Goal: Task Accomplishment & Management: Complete application form

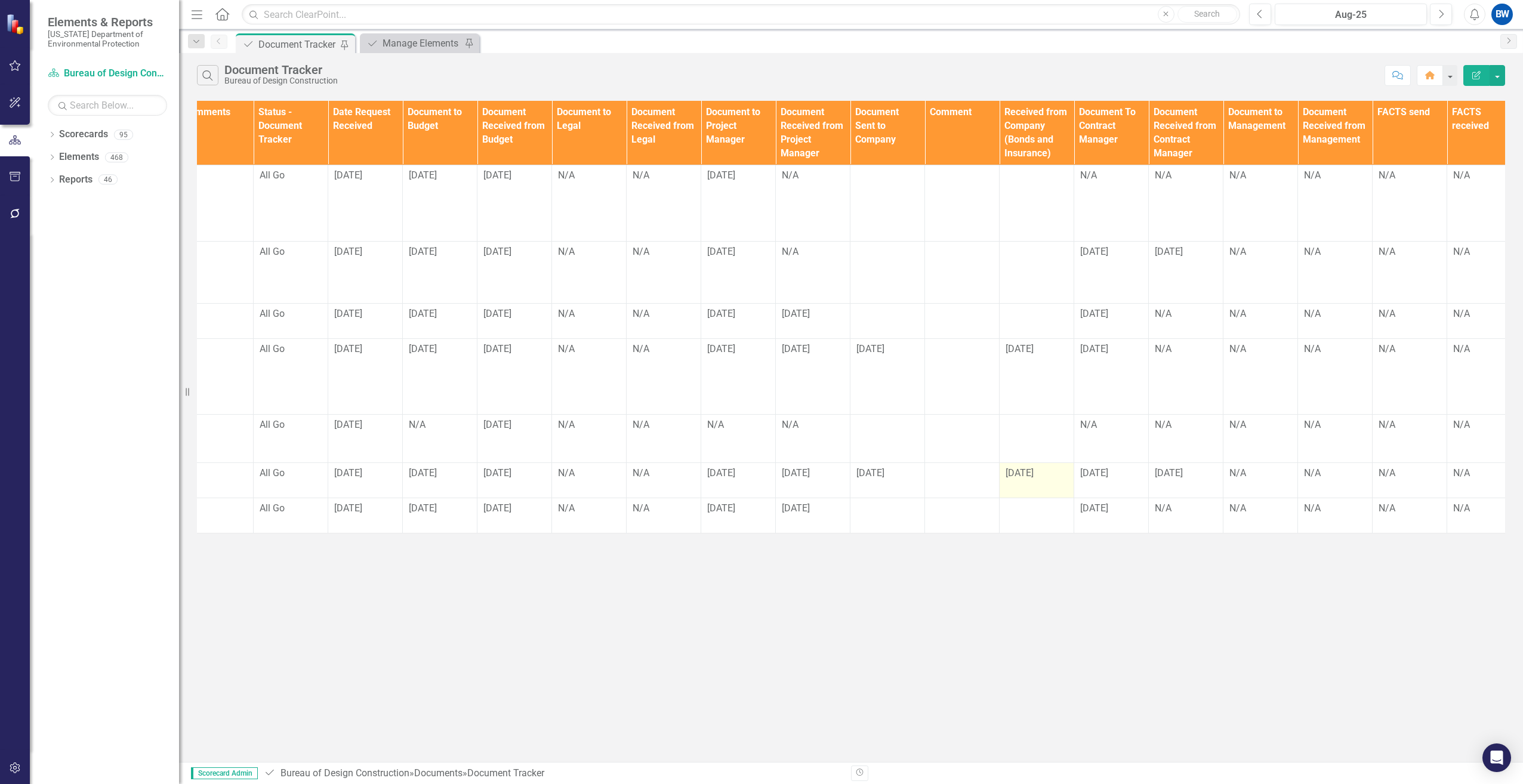
scroll to position [0, 687]
click at [422, 429] on div "N/A" at bounding box center [443, 425] width 62 height 14
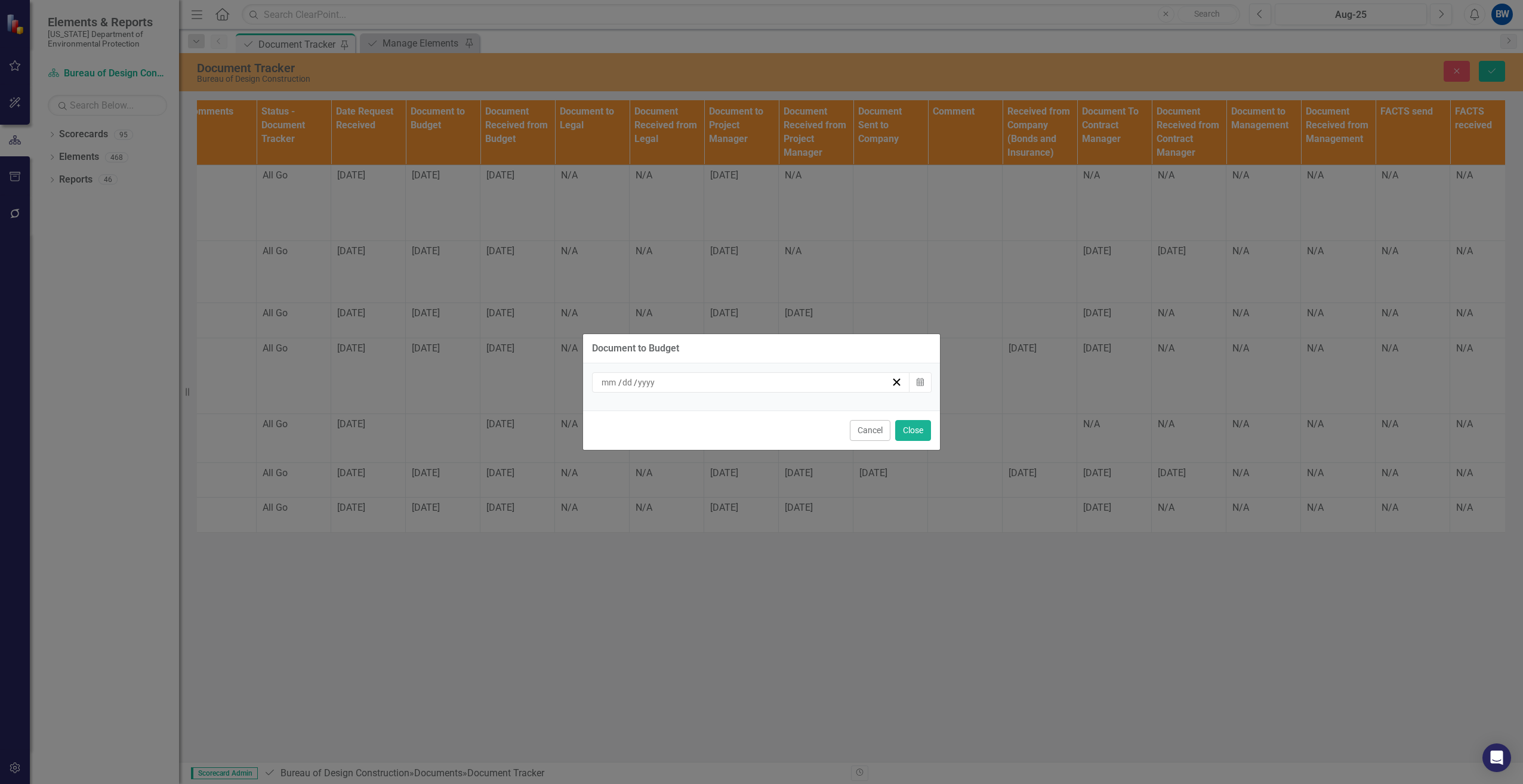
click at [606, 380] on input at bounding box center [609, 382] width 17 height 12
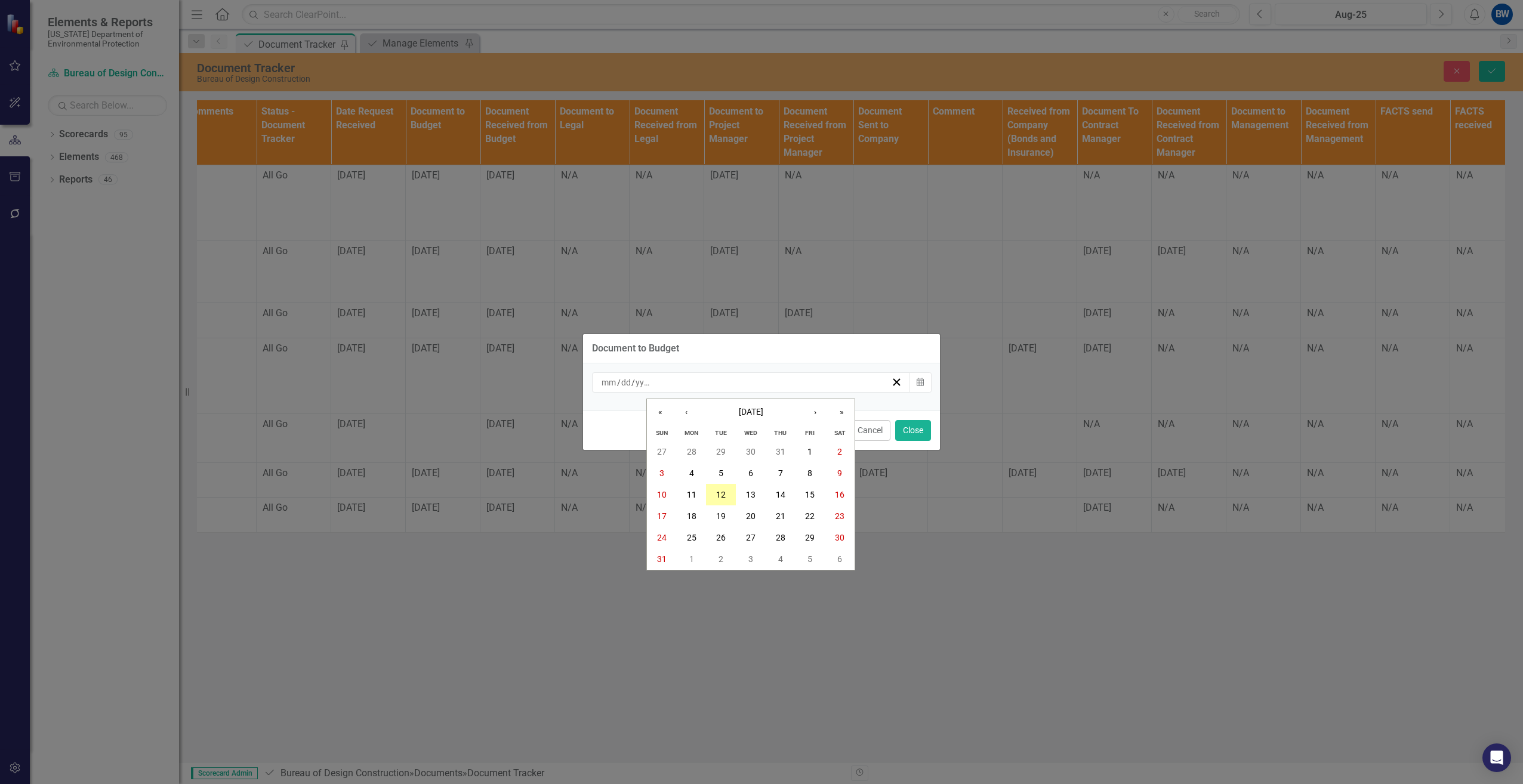
click at [721, 493] on abbr "12" at bounding box center [721, 494] width 10 height 10
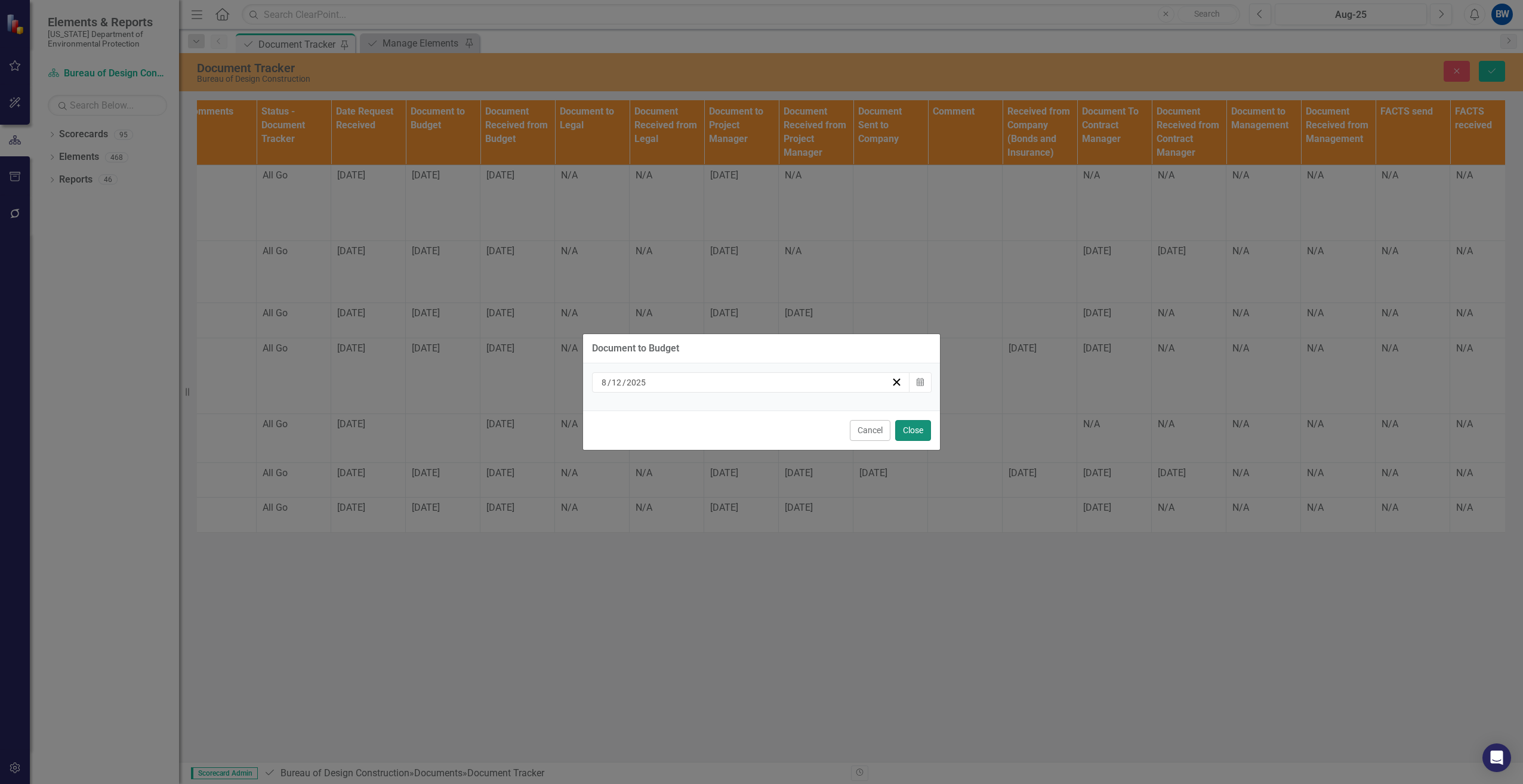
click at [913, 424] on button "Close" at bounding box center [913, 431] width 36 height 21
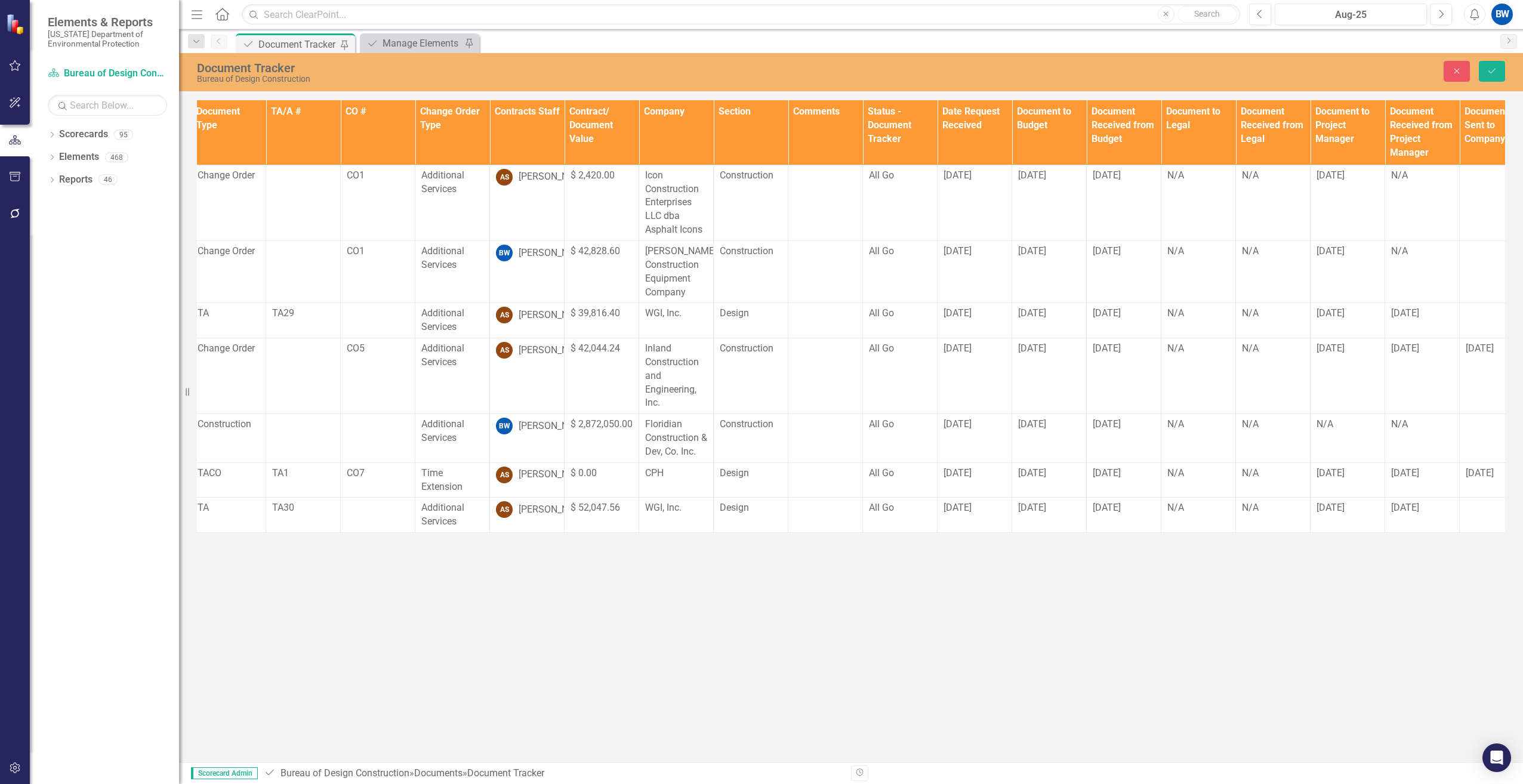
scroll to position [0, 0]
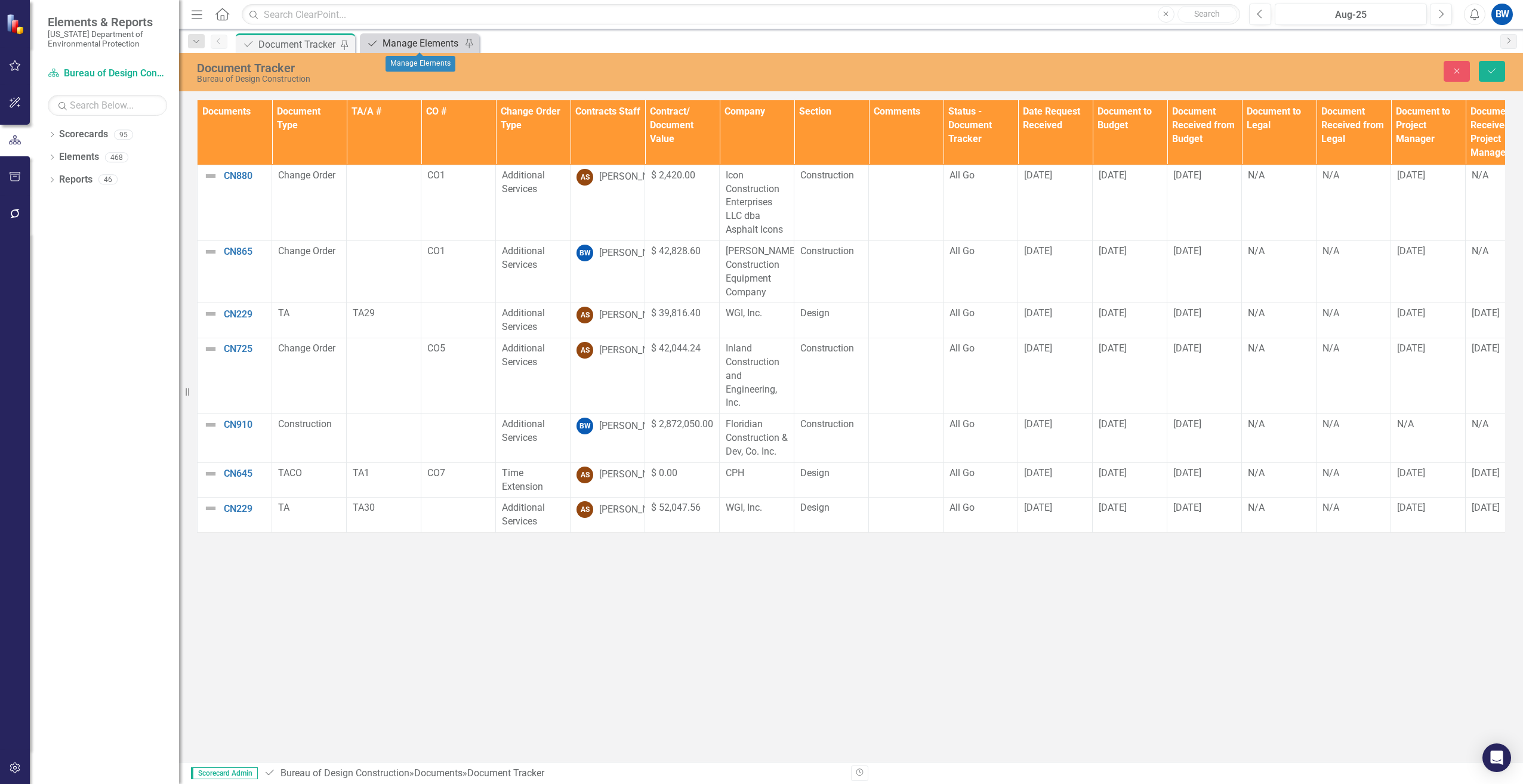
click at [391, 44] on div "Manage Elements" at bounding box center [422, 43] width 79 height 15
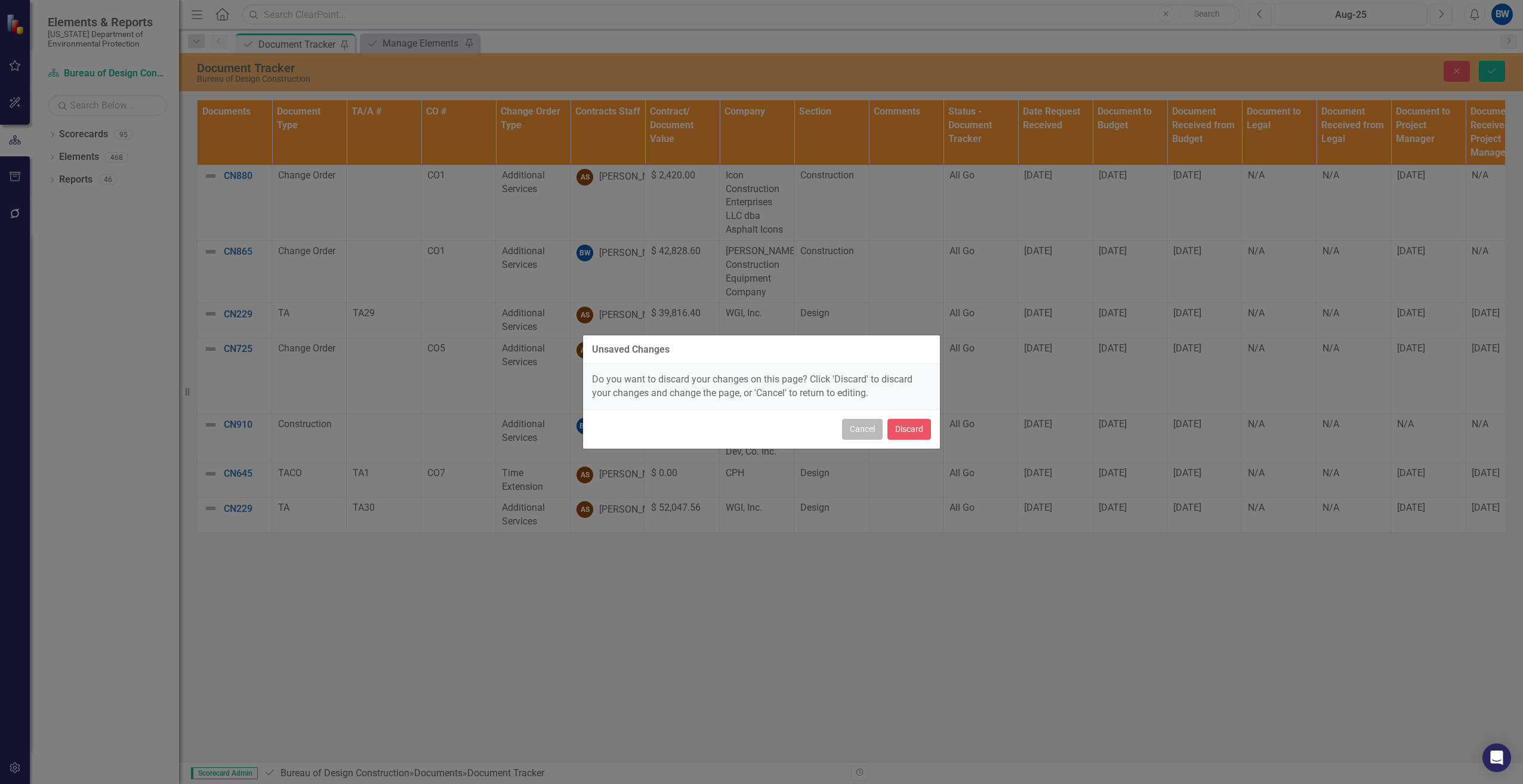
click at [858, 430] on button "Cancel" at bounding box center [862, 429] width 41 height 21
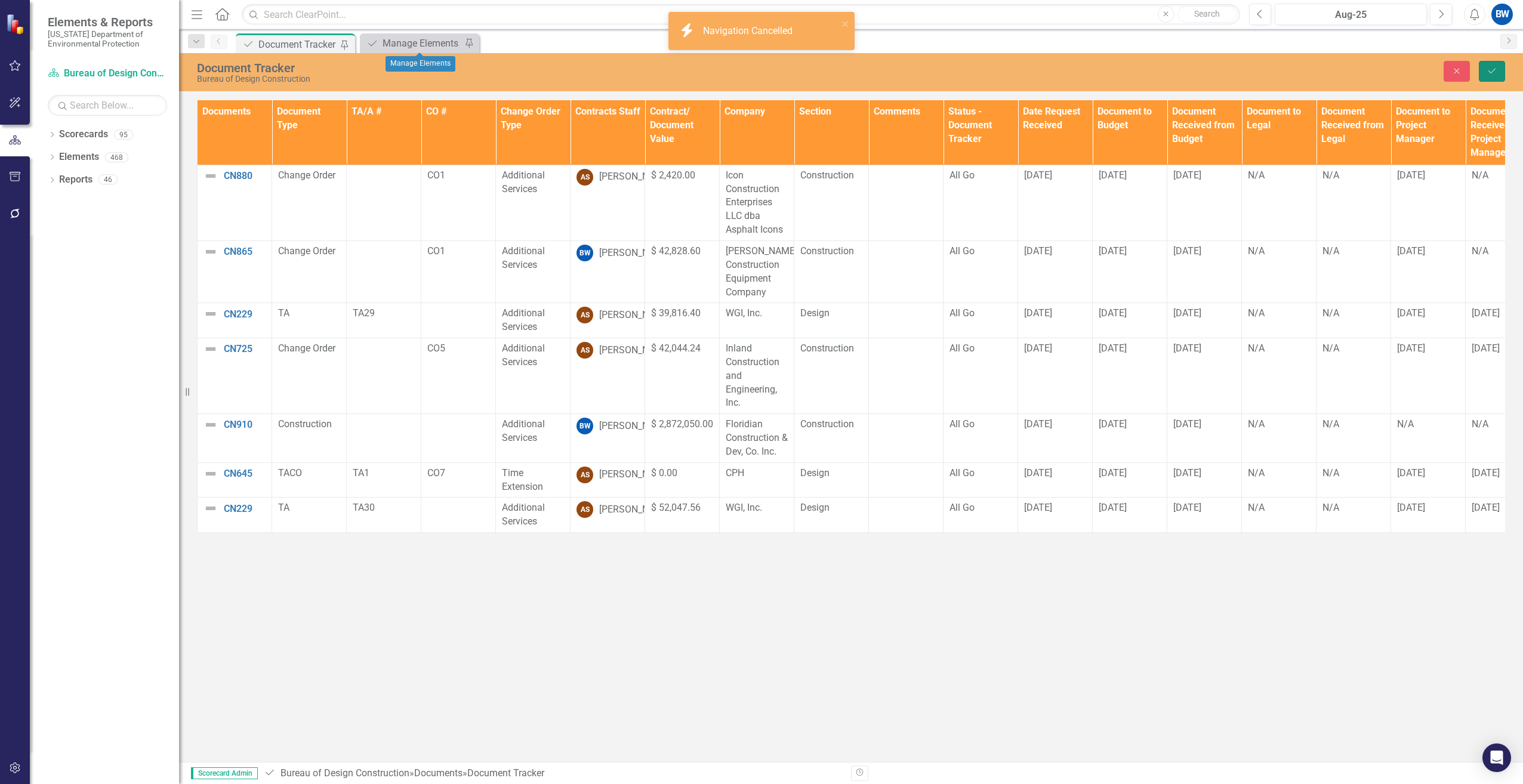
click at [1486, 67] on button "Save" at bounding box center [1492, 71] width 26 height 21
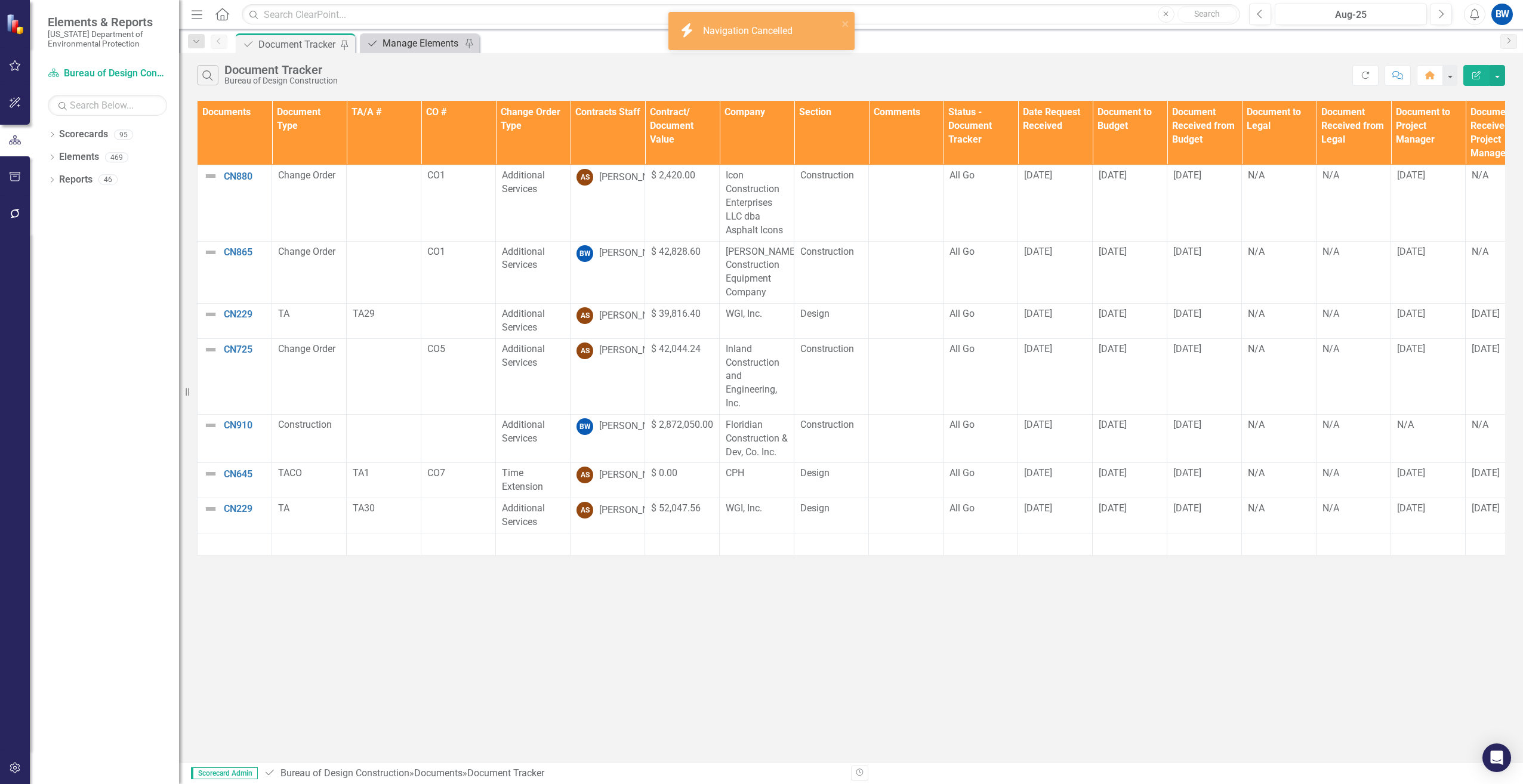
click at [391, 42] on div "Manage Elements" at bounding box center [422, 43] width 79 height 15
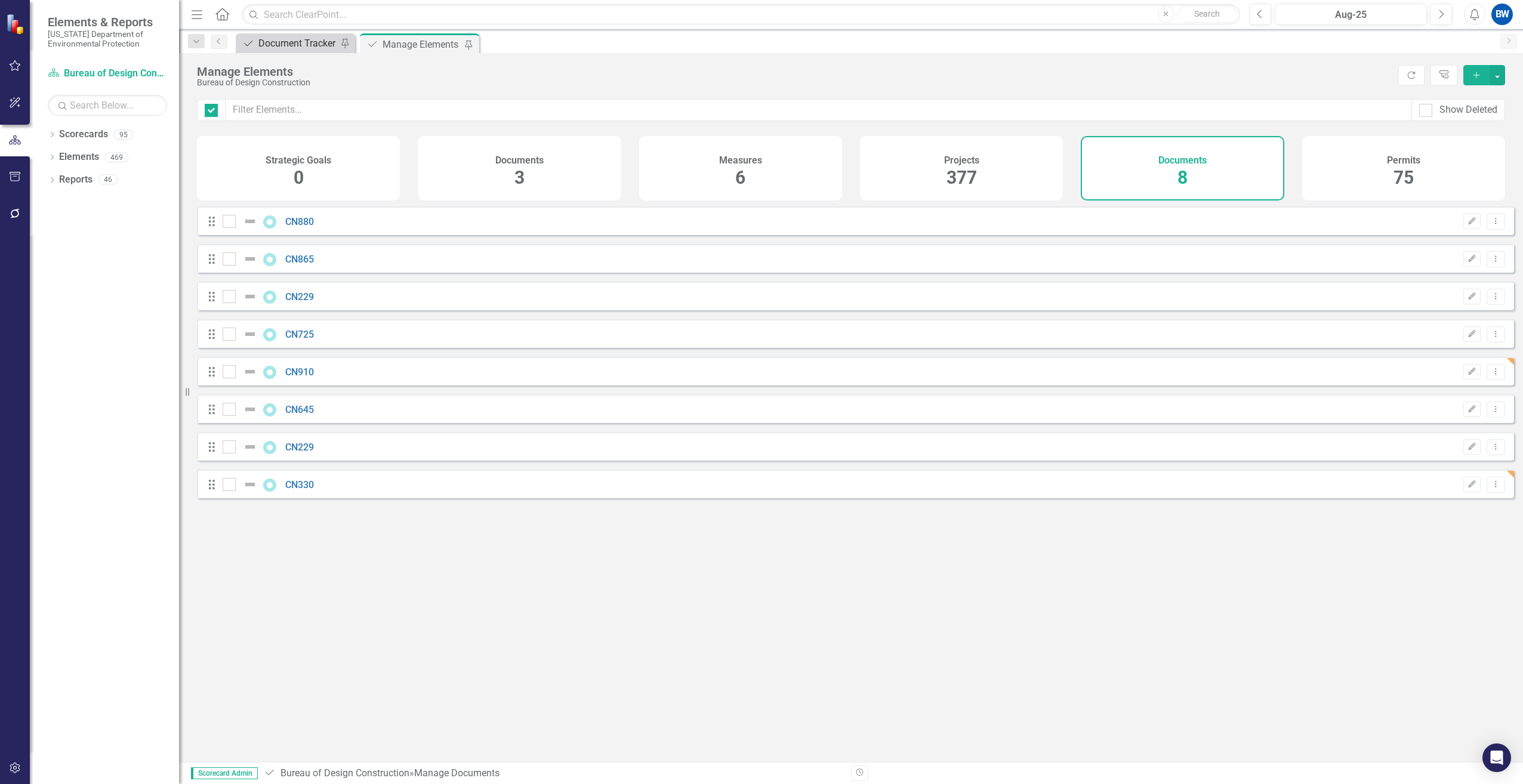
checkbox input "false"
click at [1475, 69] on button "Add" at bounding box center [1476, 75] width 26 height 20
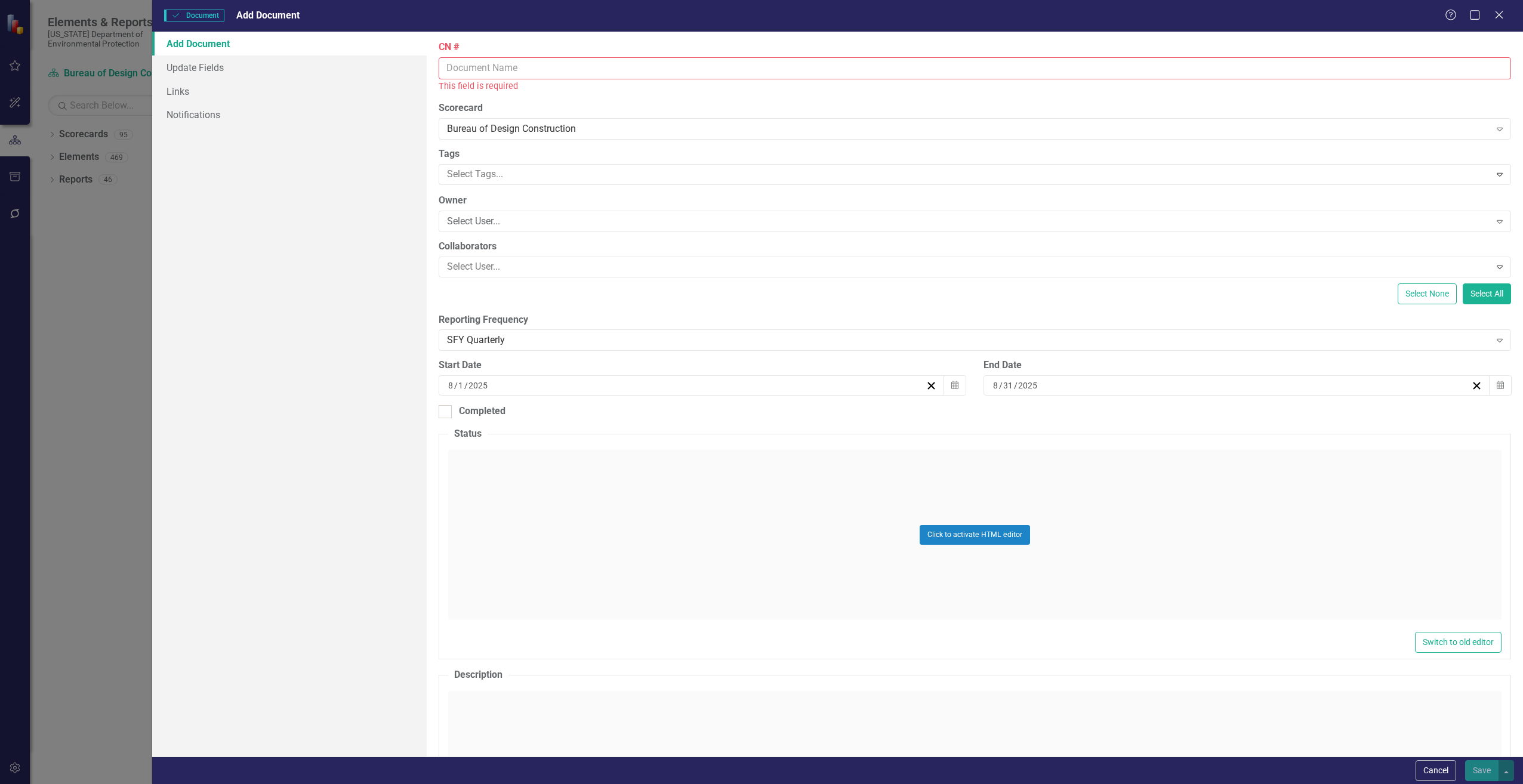
click at [515, 68] on input "CN #" at bounding box center [974, 68] width 1073 height 22
type input "CN533"
type input "1568542.10"
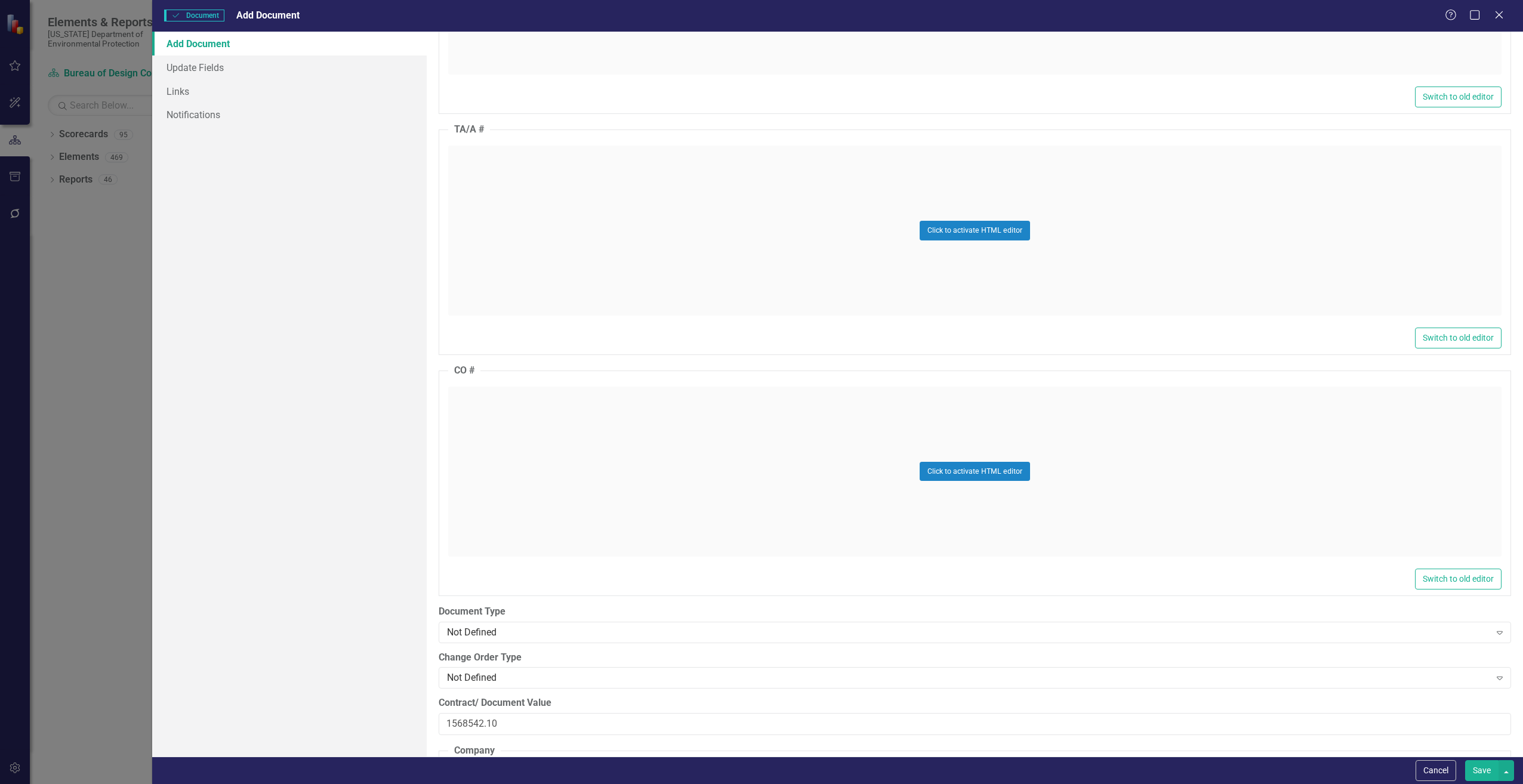
scroll to position [1014, 0]
click at [686, 413] on div "Click to activate HTML editor" at bounding box center [975, 471] width 1054 height 170
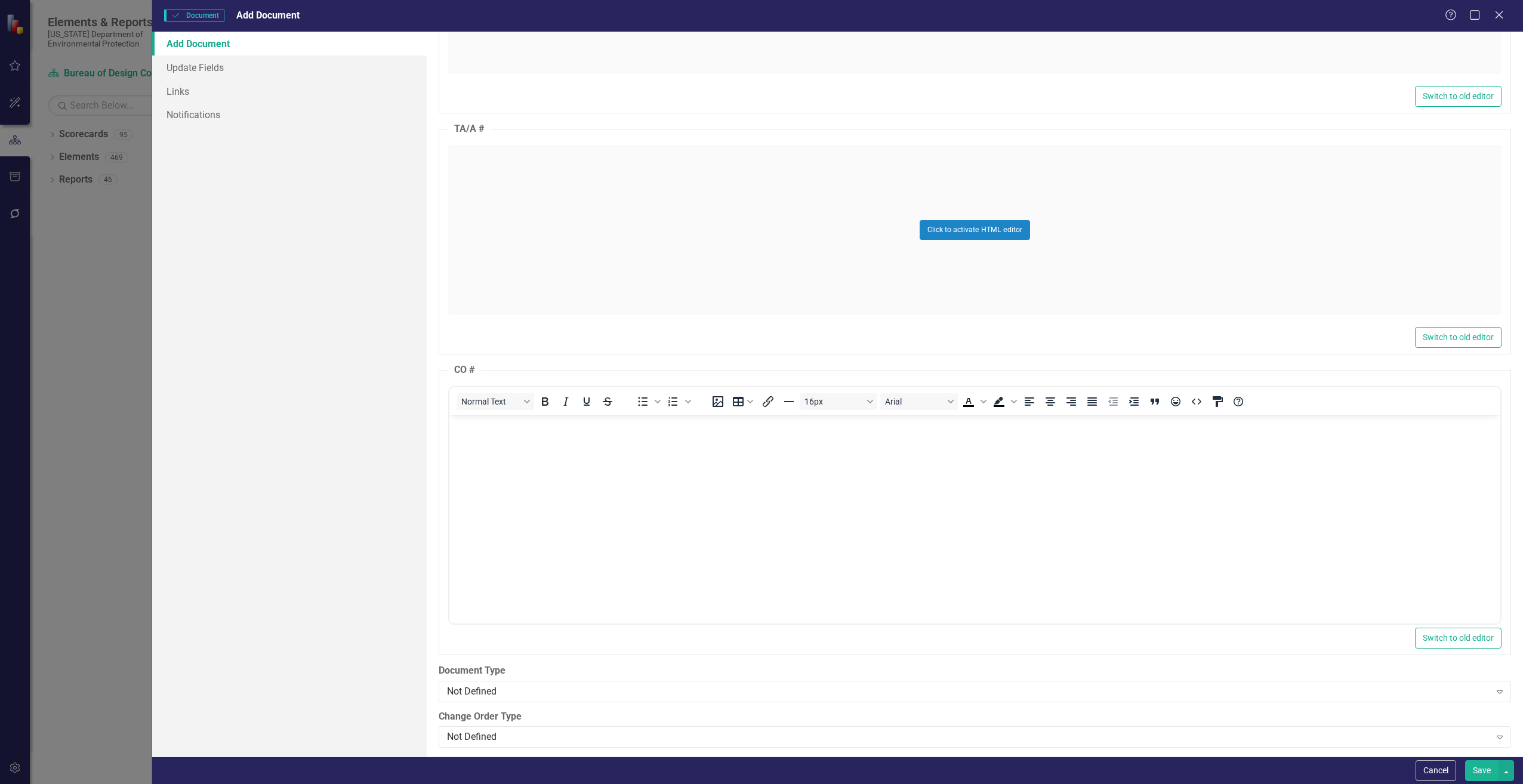
scroll to position [0, 0]
click at [525, 461] on body "Rich Text Area. Press ALT-0 for help." at bounding box center [974, 504] width 1051 height 179
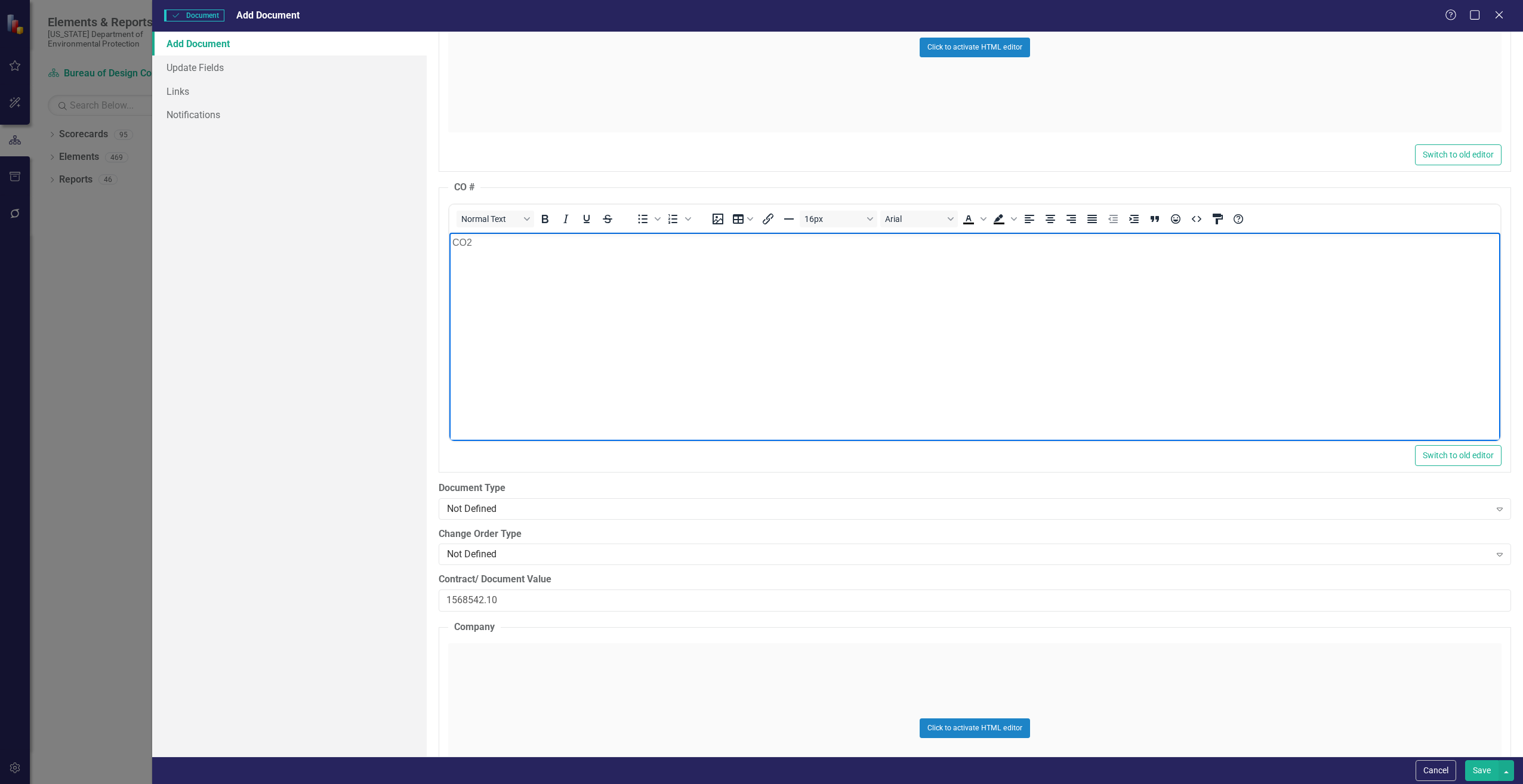
scroll to position [1372, 0]
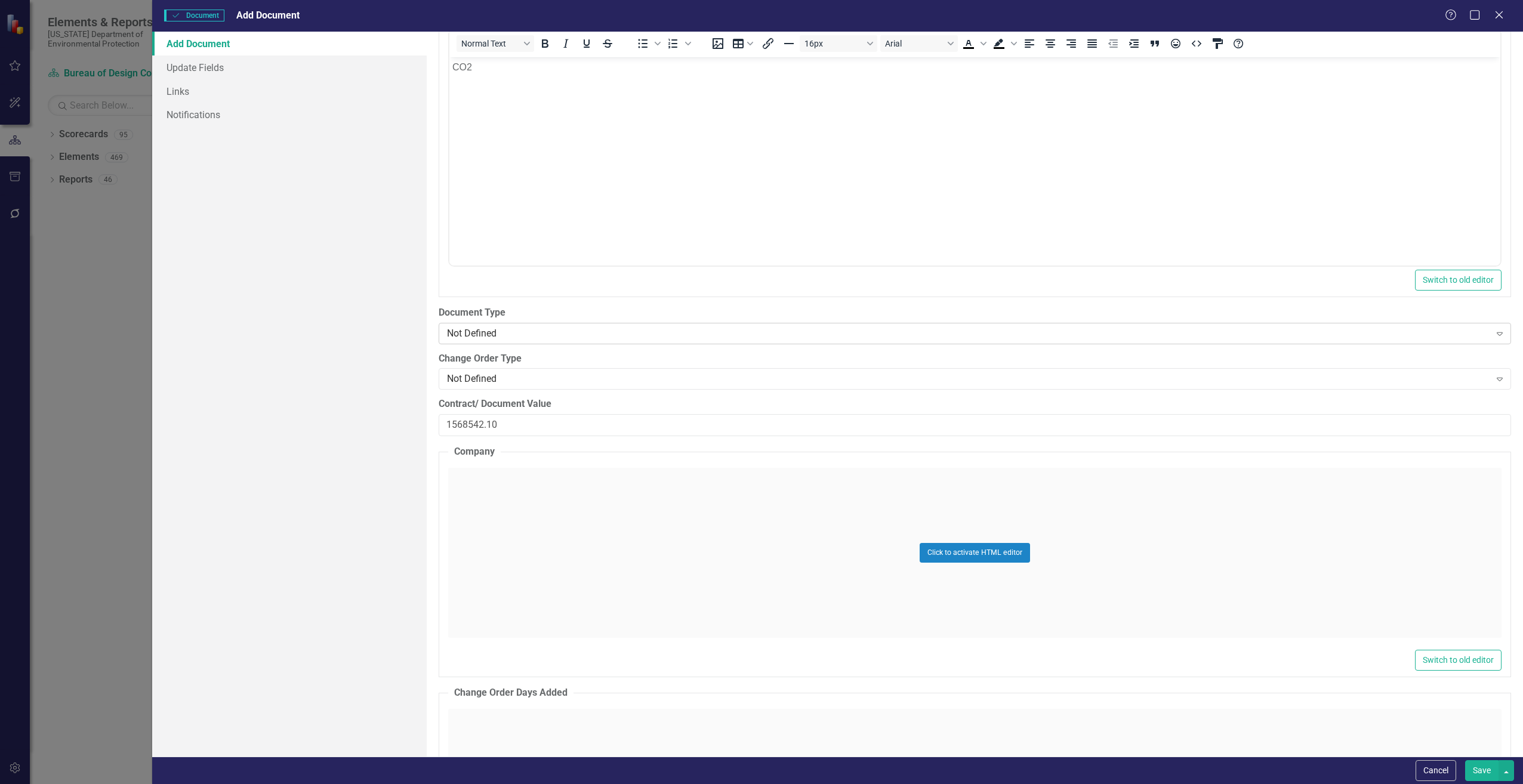
click at [466, 337] on div "Not Defined" at bounding box center [969, 333] width 1043 height 14
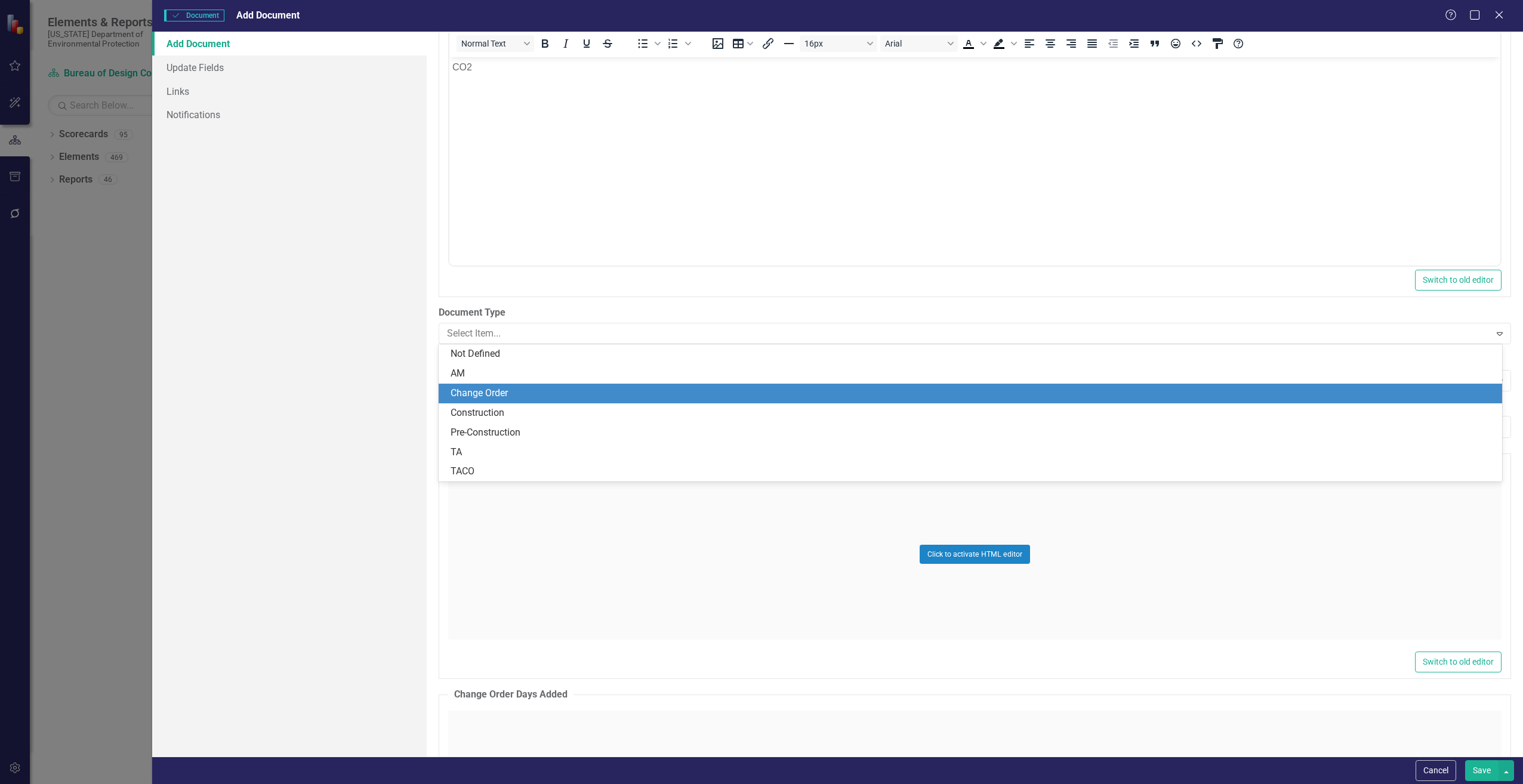
click at [480, 388] on div "Change Order" at bounding box center [973, 394] width 1045 height 14
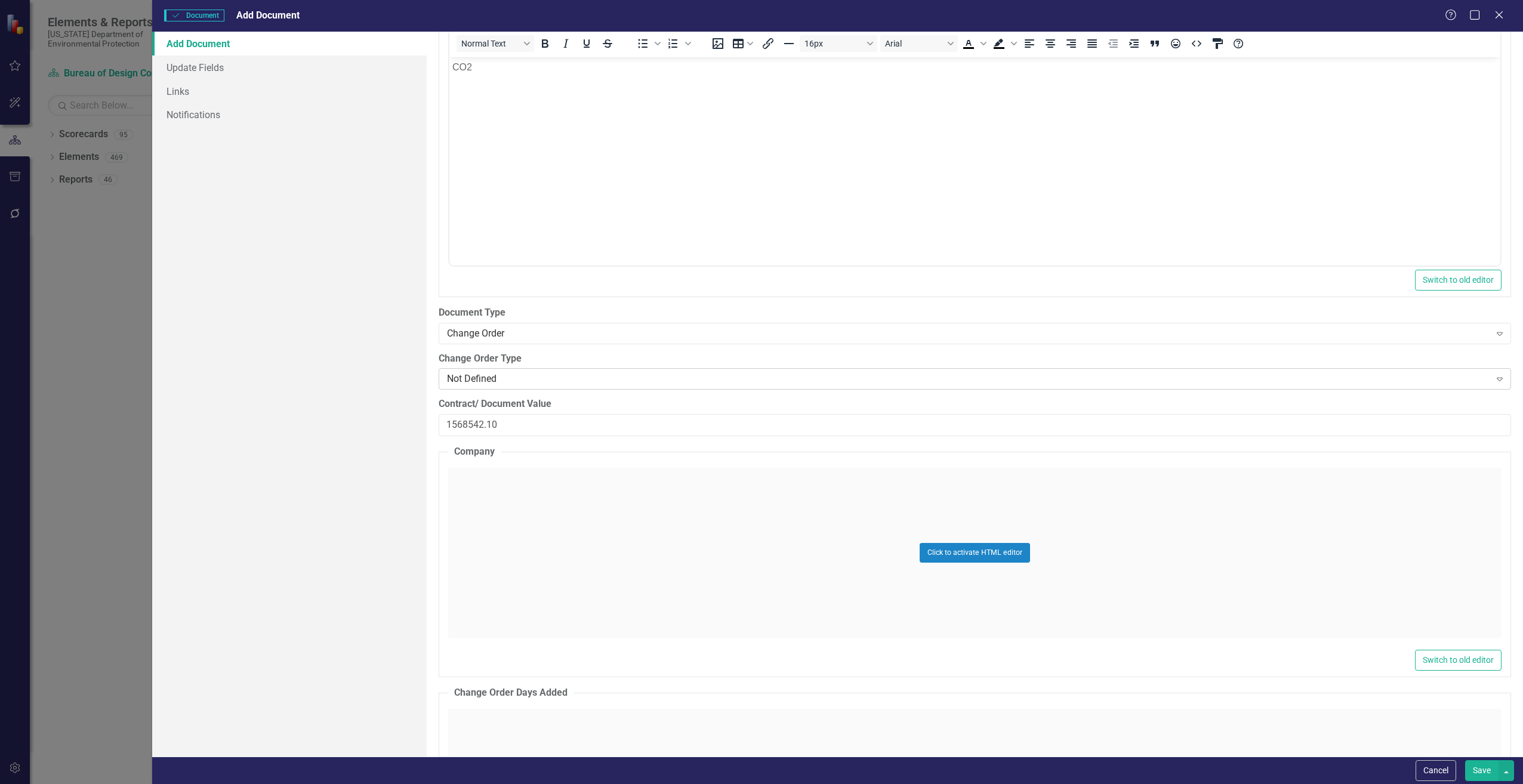
click at [467, 386] on div "Not Defined Expand" at bounding box center [974, 378] width 1073 height 21
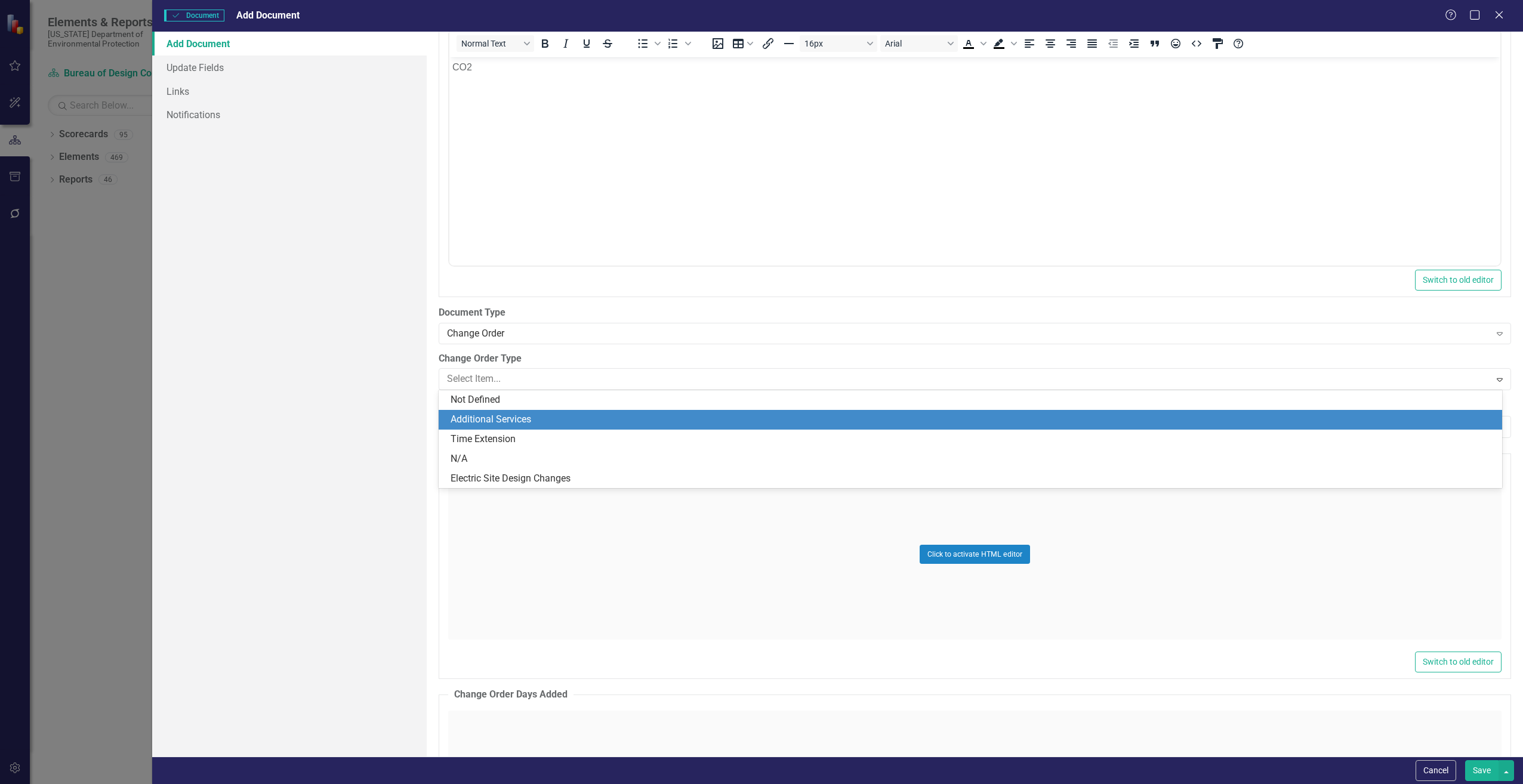
click at [472, 416] on div "Additional Services" at bounding box center [973, 420] width 1045 height 14
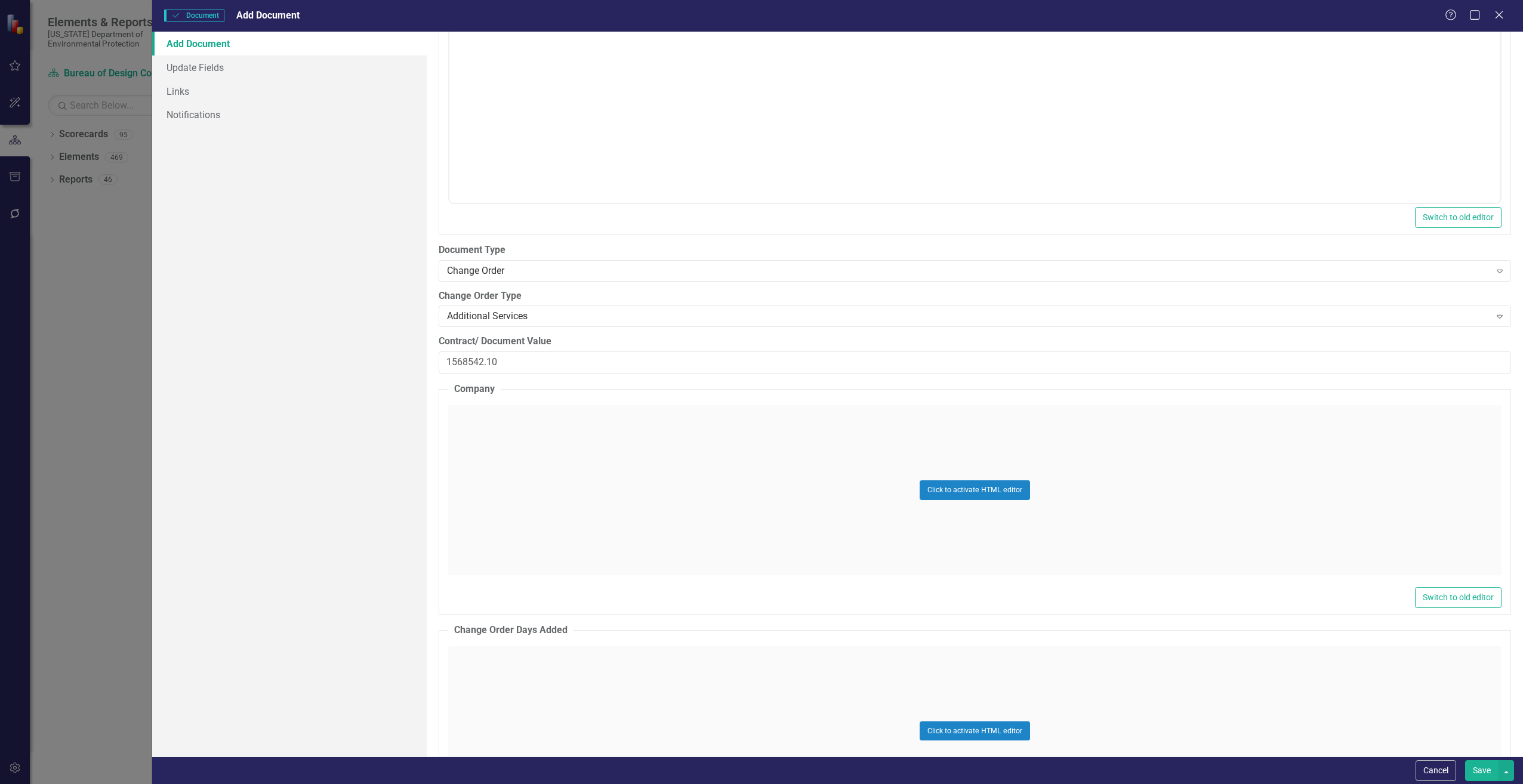
scroll to position [1551, 0]
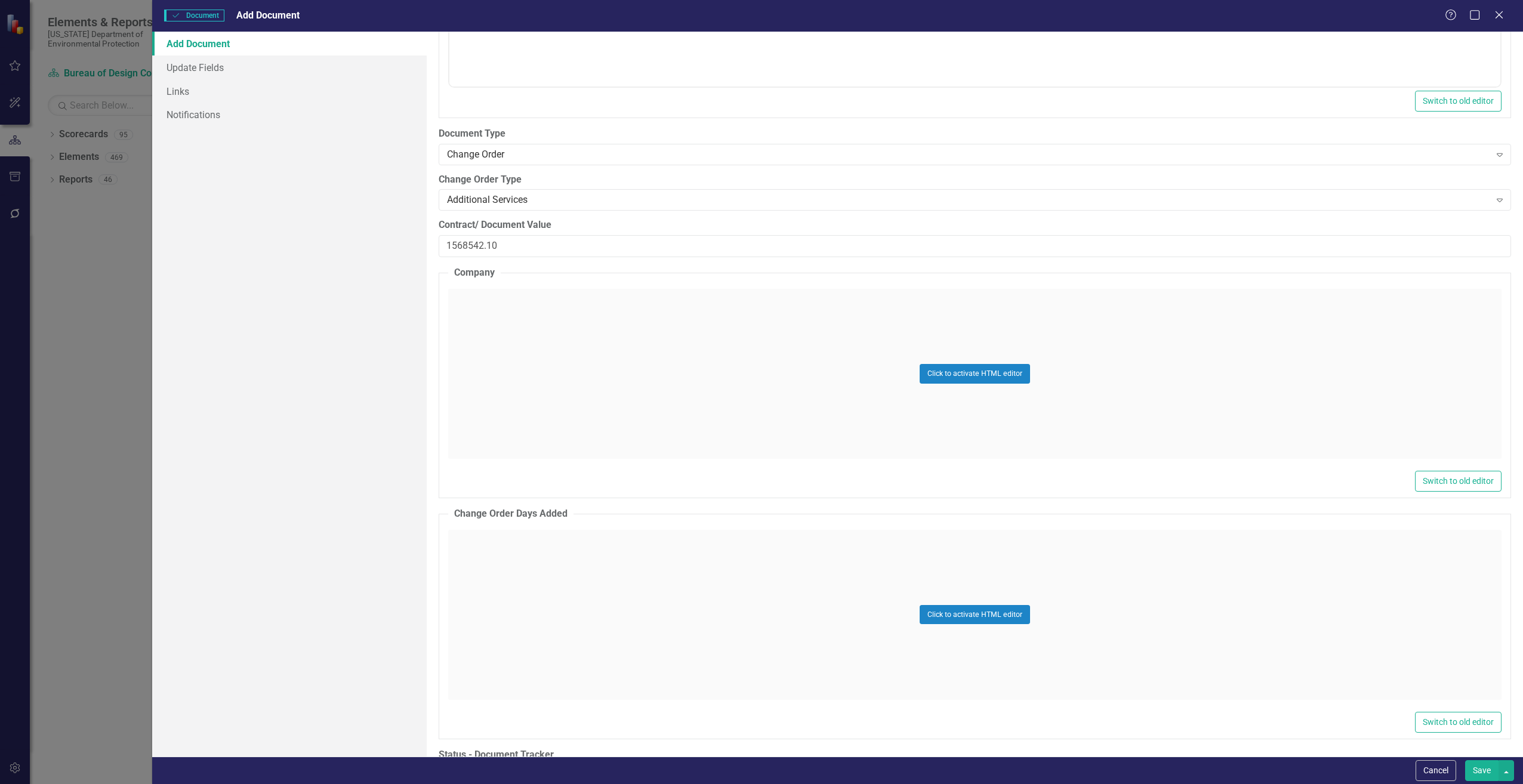
click at [502, 387] on div "Click to activate HTML editor" at bounding box center [975, 374] width 1054 height 170
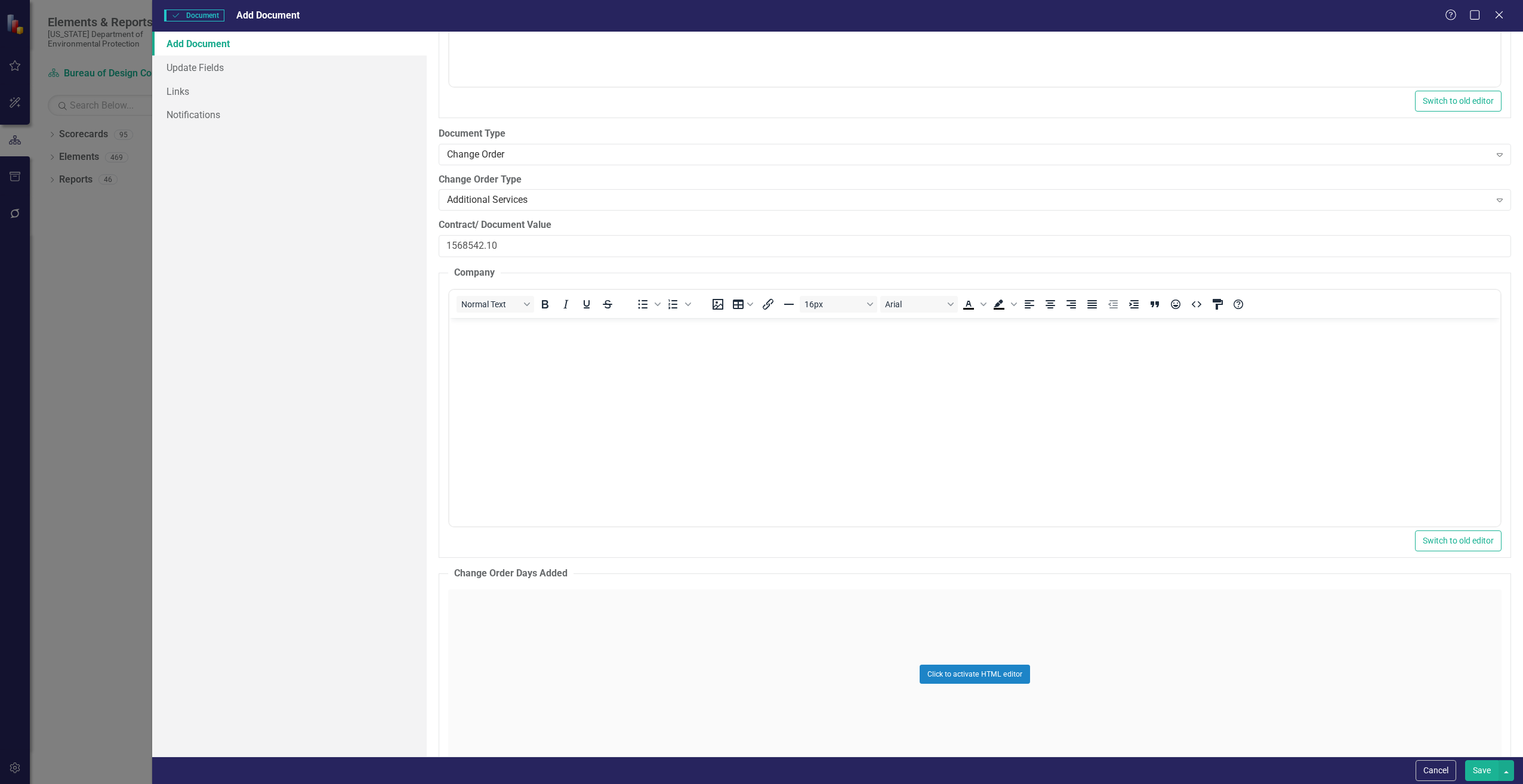
scroll to position [0, 0]
click at [528, 394] on body "Rich Text Area. Press ALT-0 for help." at bounding box center [974, 406] width 1051 height 179
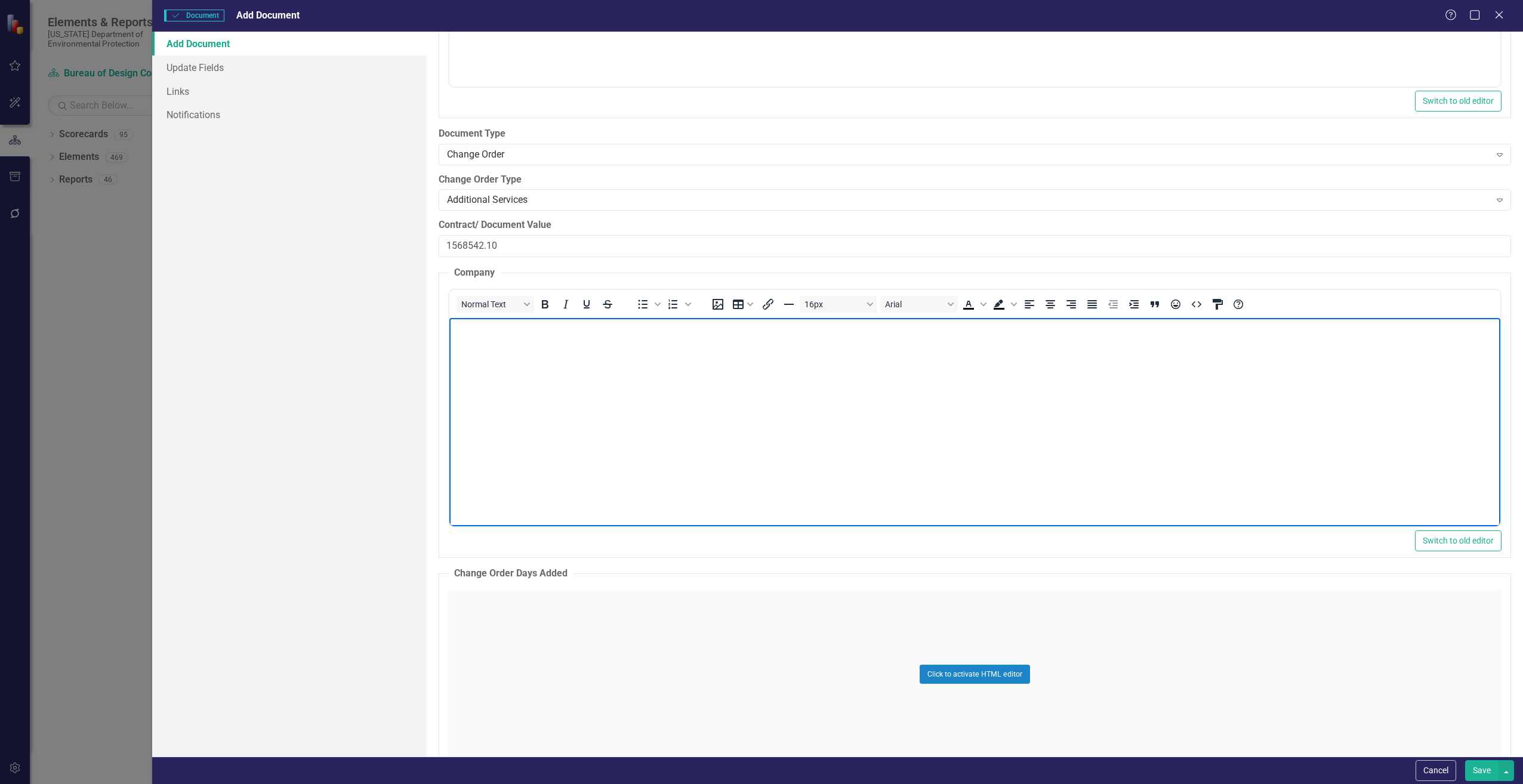
paste body "Rich Text Area. Press ALT-0 for help."
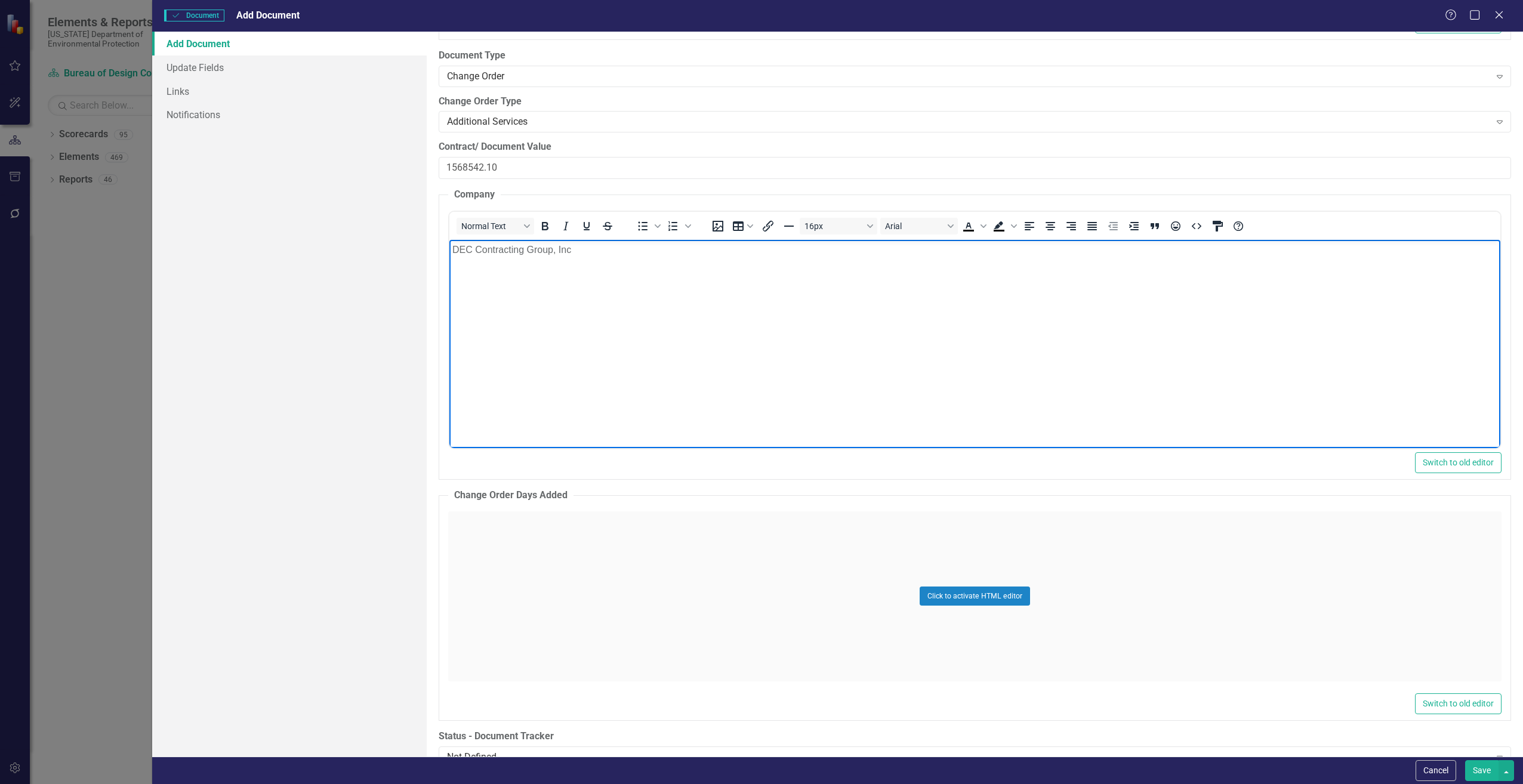
scroll to position [1790, 0]
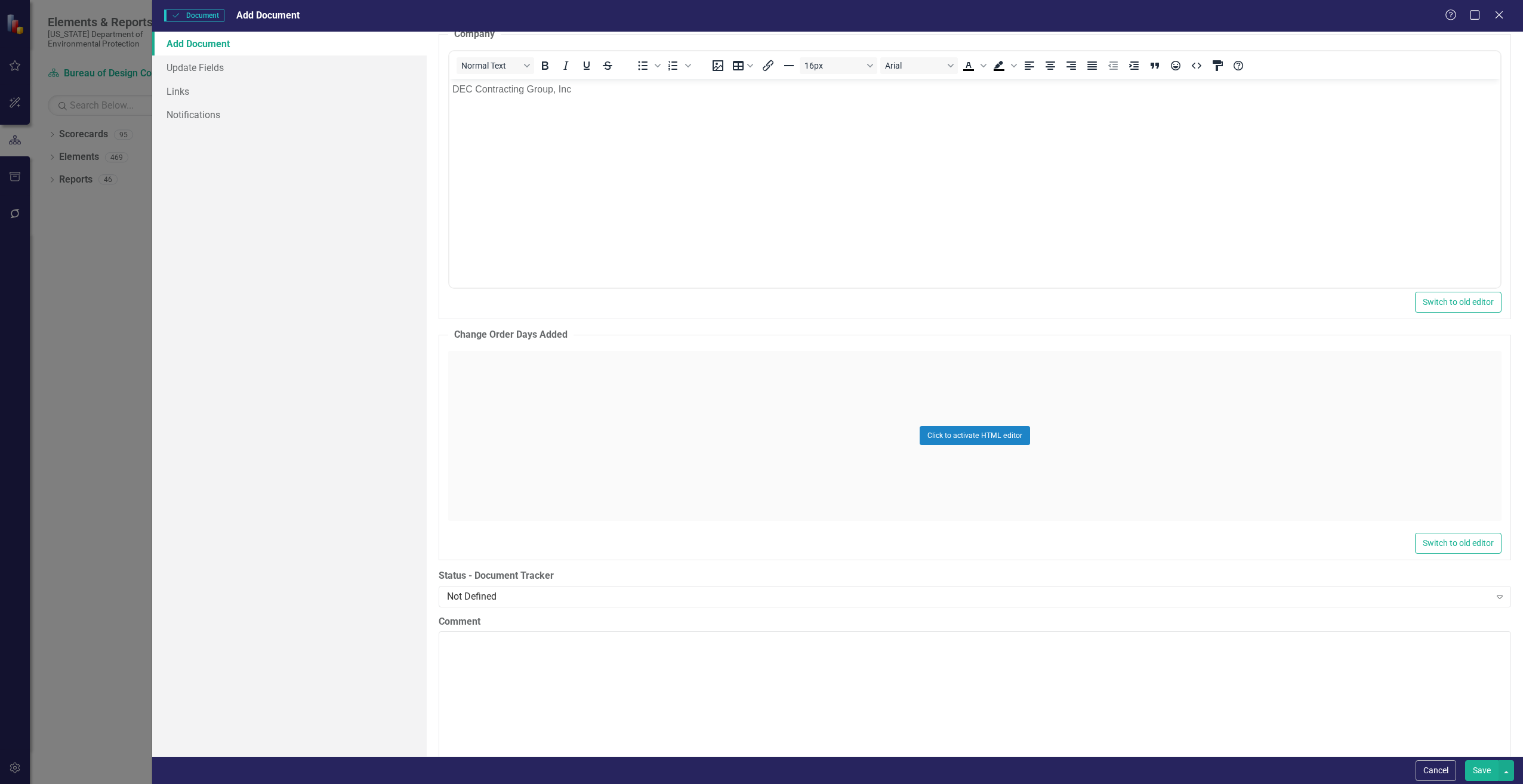
click at [493, 458] on div "Click to activate HTML editor" at bounding box center [975, 436] width 1054 height 170
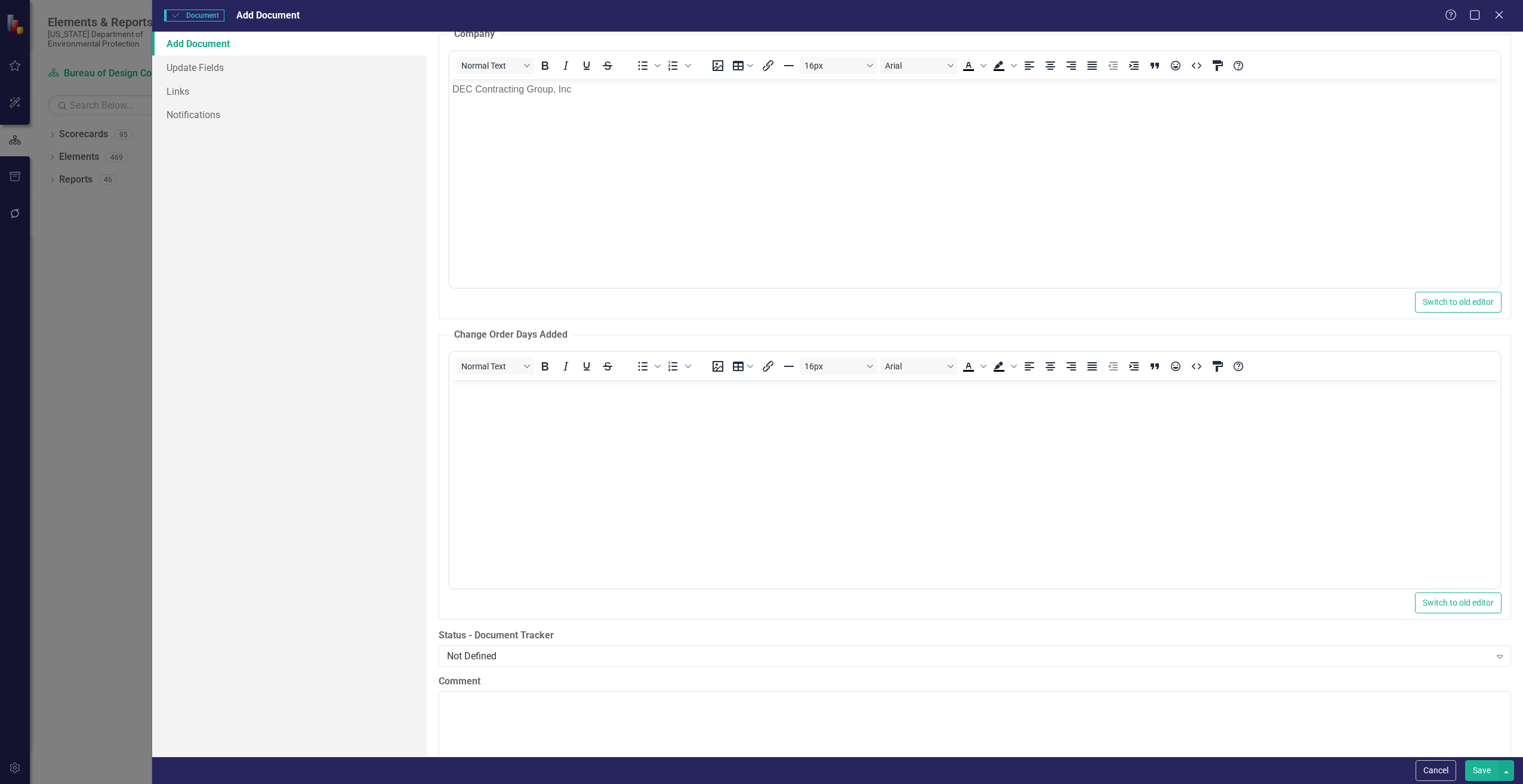
scroll to position [0, 0]
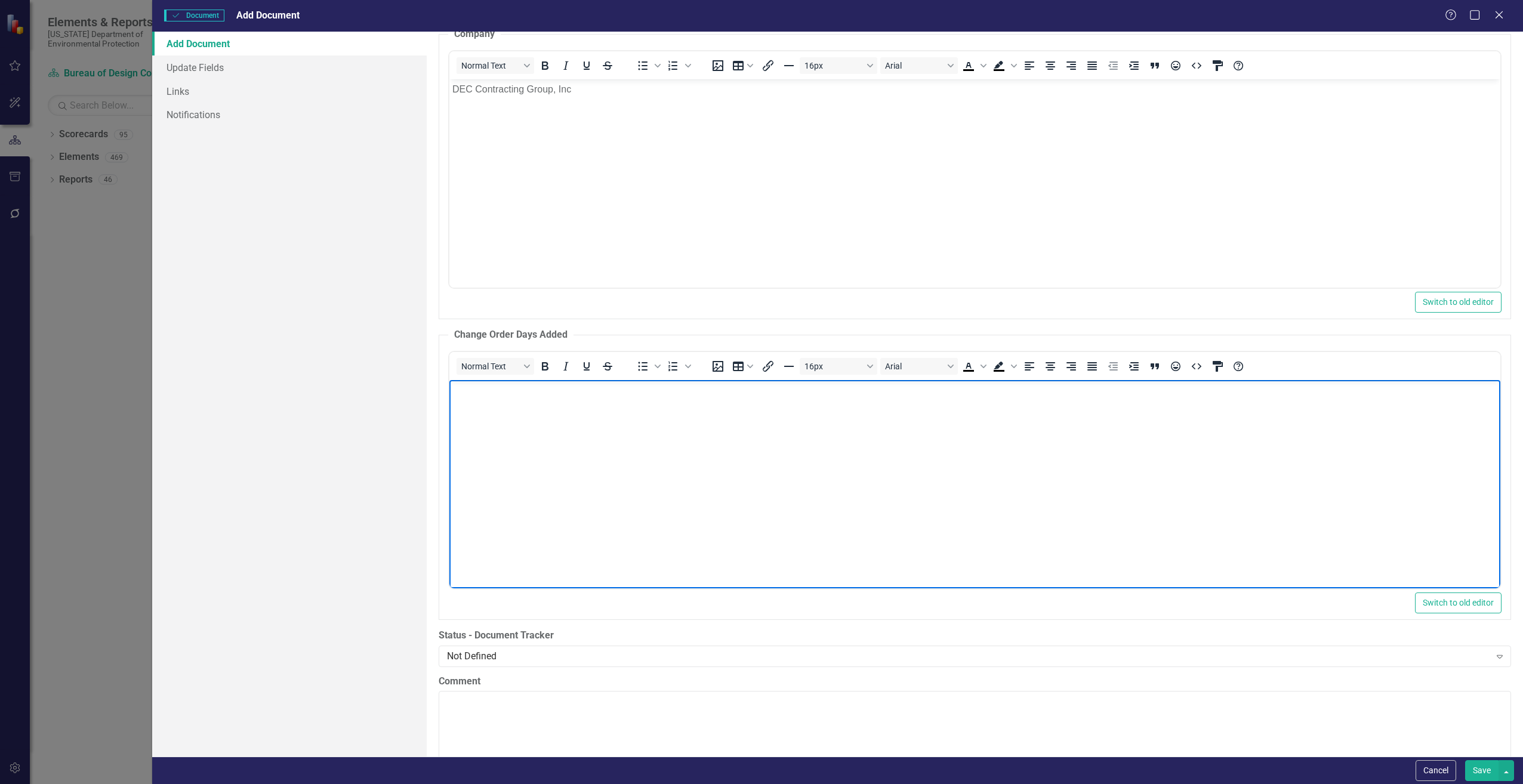
click at [542, 439] on body "Rich Text Area. Press ALT-0 for help." at bounding box center [974, 468] width 1051 height 179
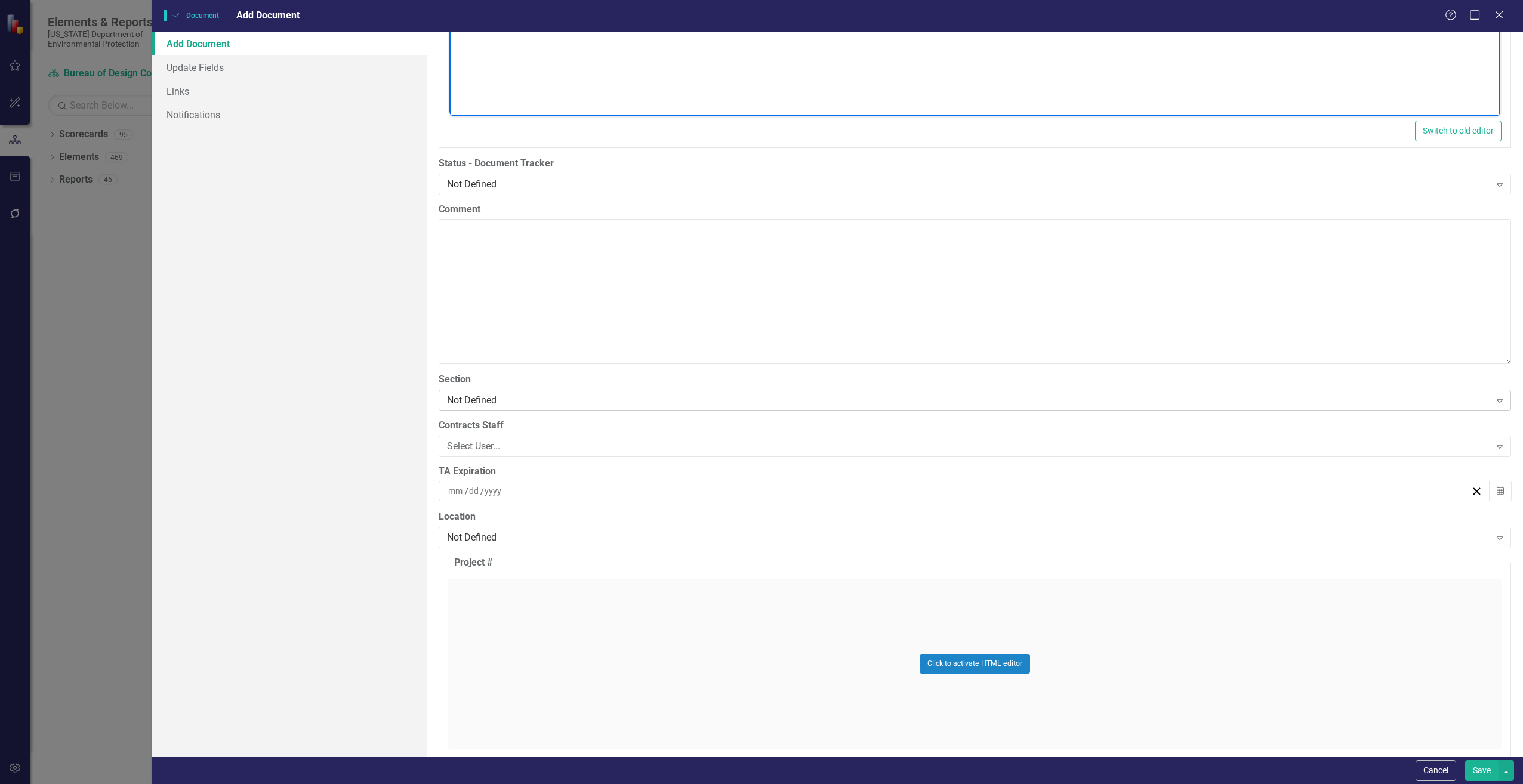
scroll to position [2267, 0]
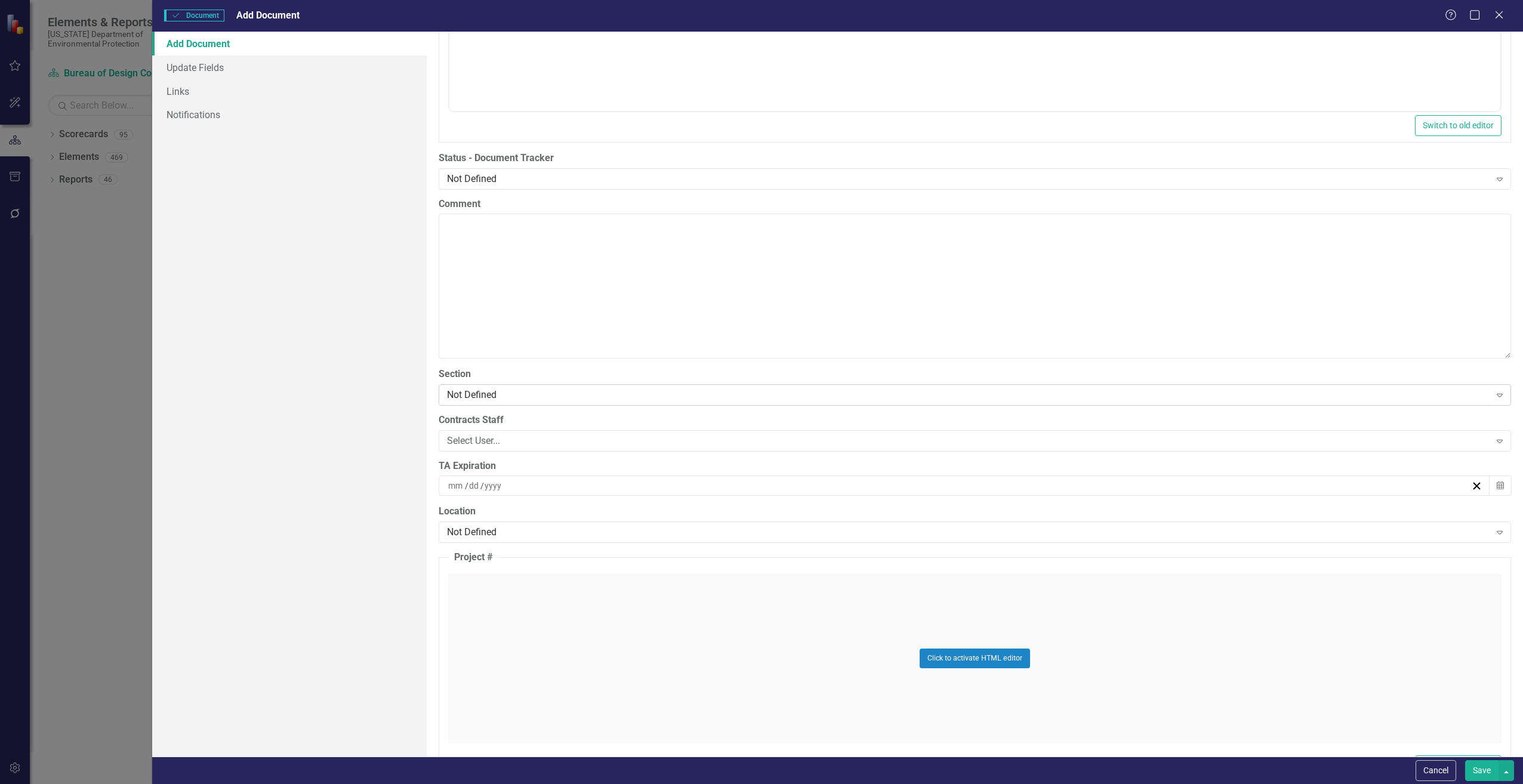
click at [456, 400] on div "Not Defined" at bounding box center [969, 394] width 1043 height 14
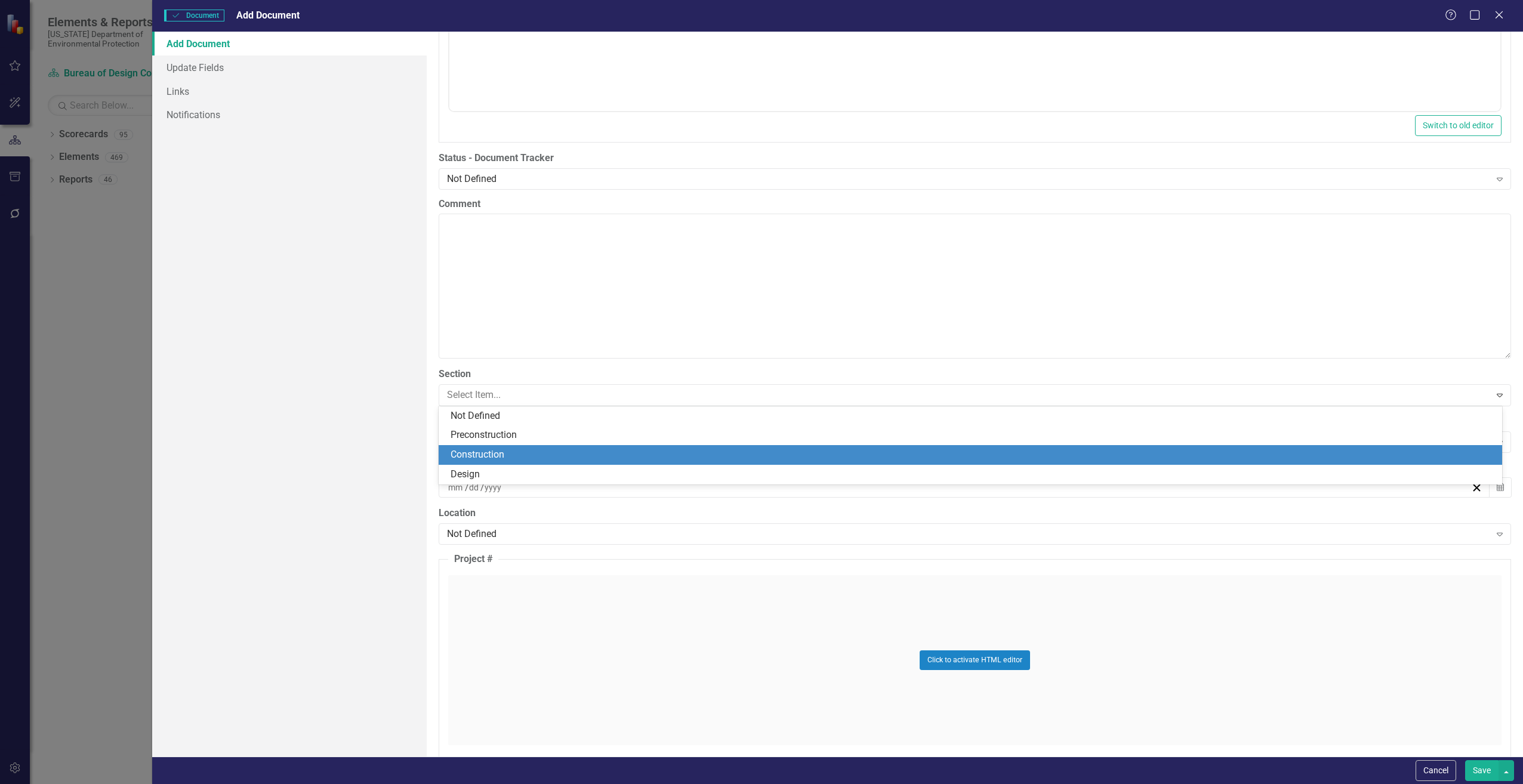
click at [456, 447] on div "Construction" at bounding box center [970, 455] width 1064 height 20
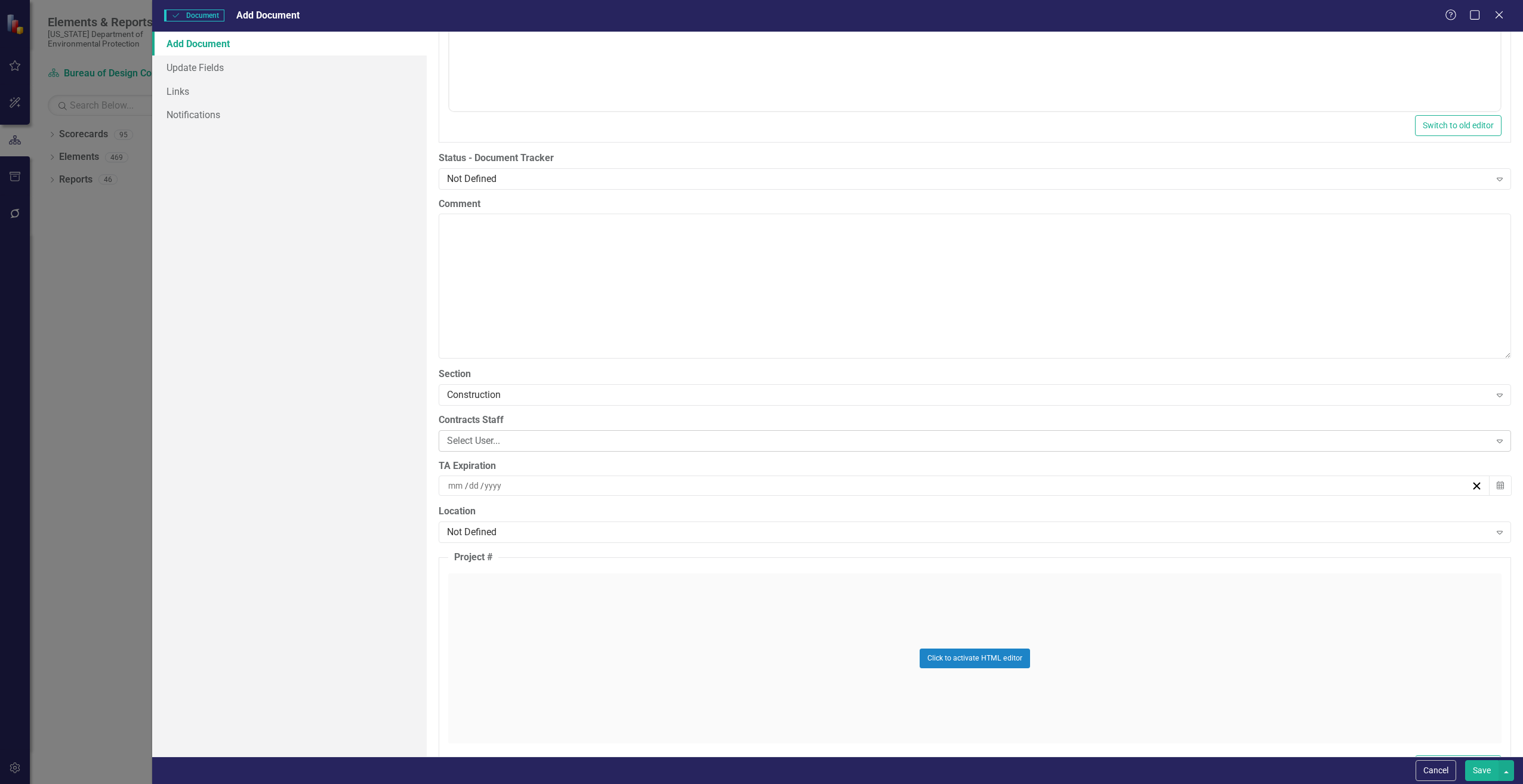
click at [455, 443] on div "Select User..." at bounding box center [969, 440] width 1043 height 14
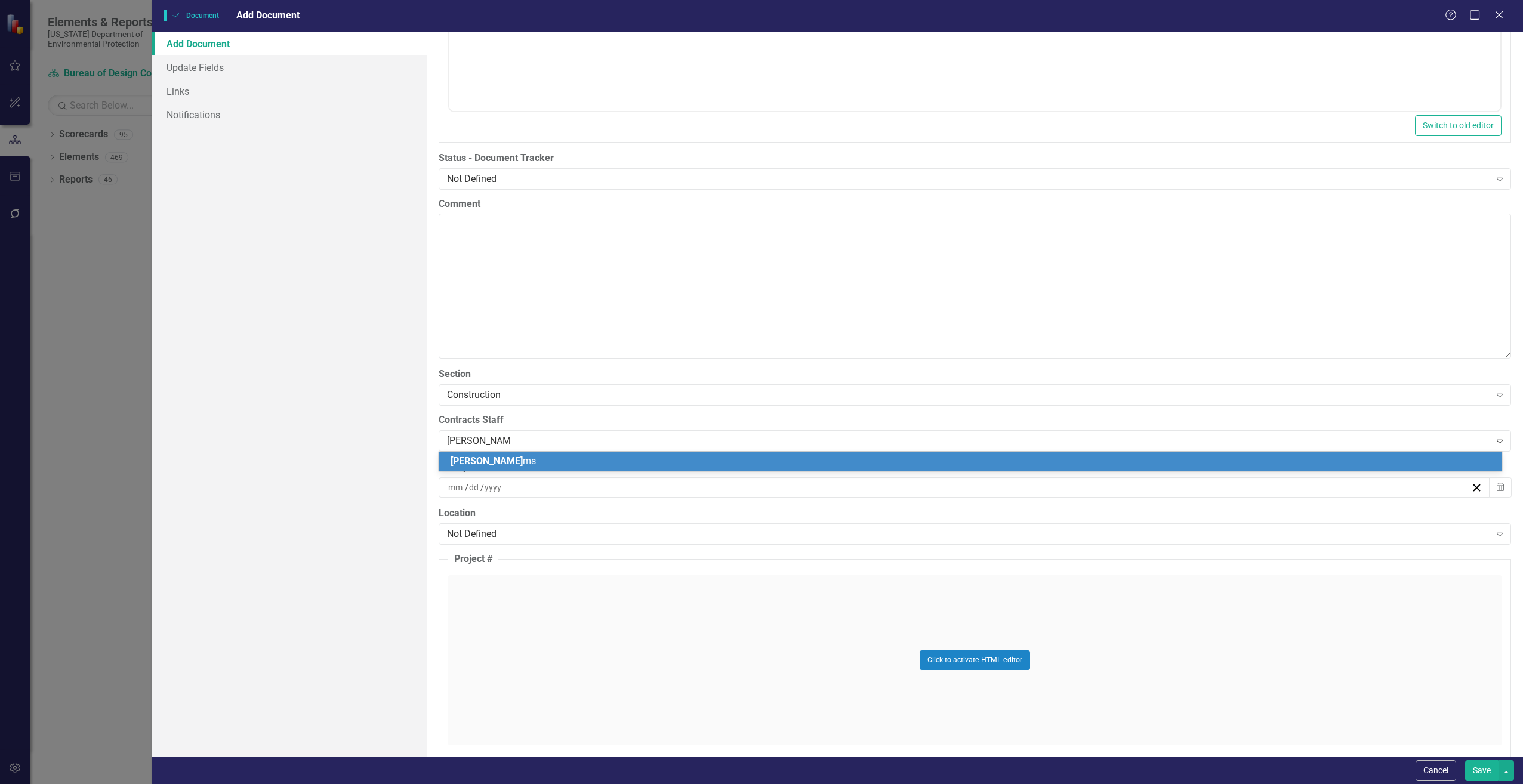
type input "[PERSON_NAME]"
click at [486, 461] on span "[PERSON_NAME]" at bounding box center [486, 461] width 72 height 11
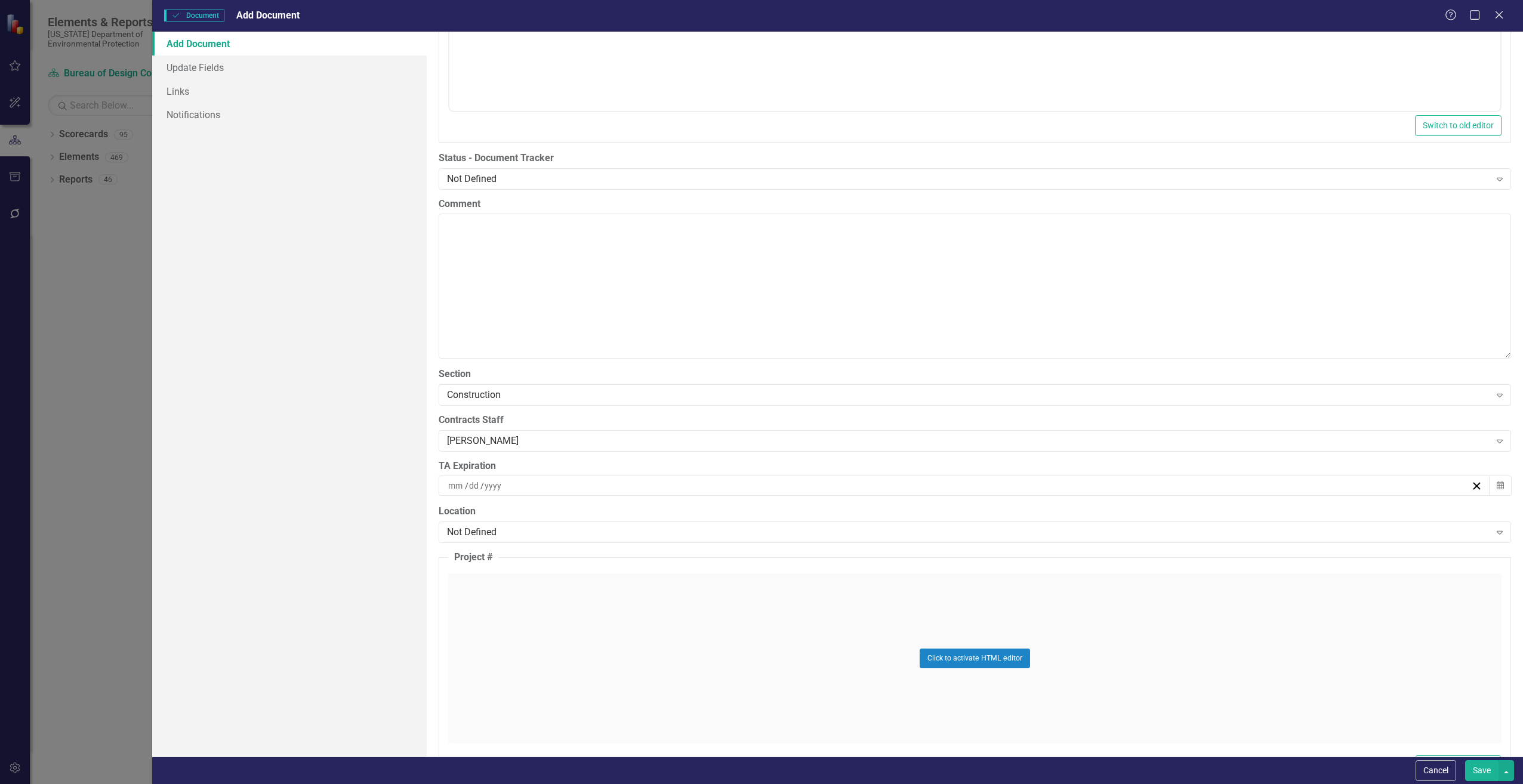
click at [457, 487] on input at bounding box center [456, 486] width 17 height 12
click at [457, 487] on input "number" at bounding box center [455, 486] width 16 height 12
type input "12"
type input "31"
type input "2026"
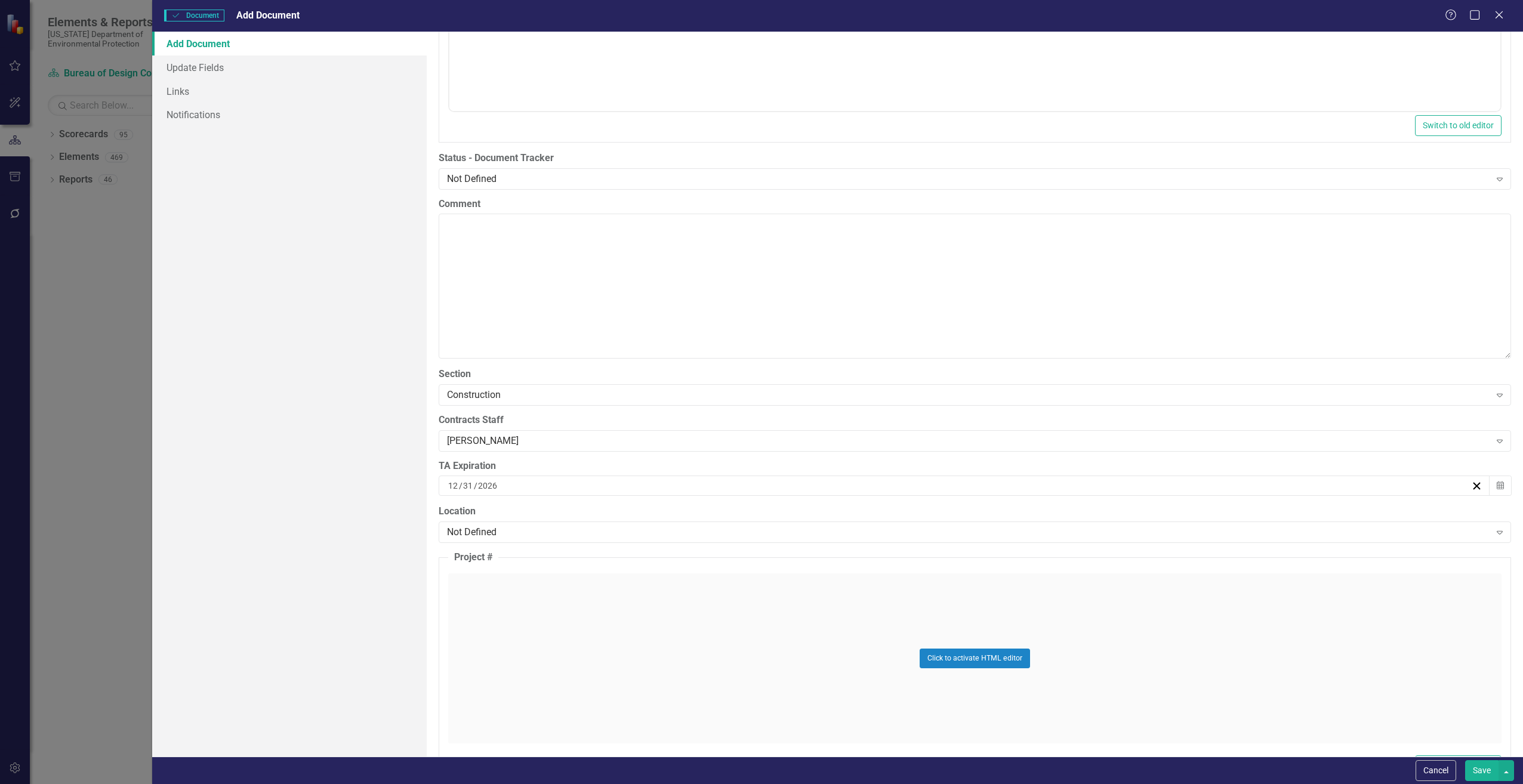
click at [433, 479] on div "ClearPoint Can Do More! How ClearPoint Can Help Close Enterprise plans can auto…" at bounding box center [975, 394] width 1096 height 725
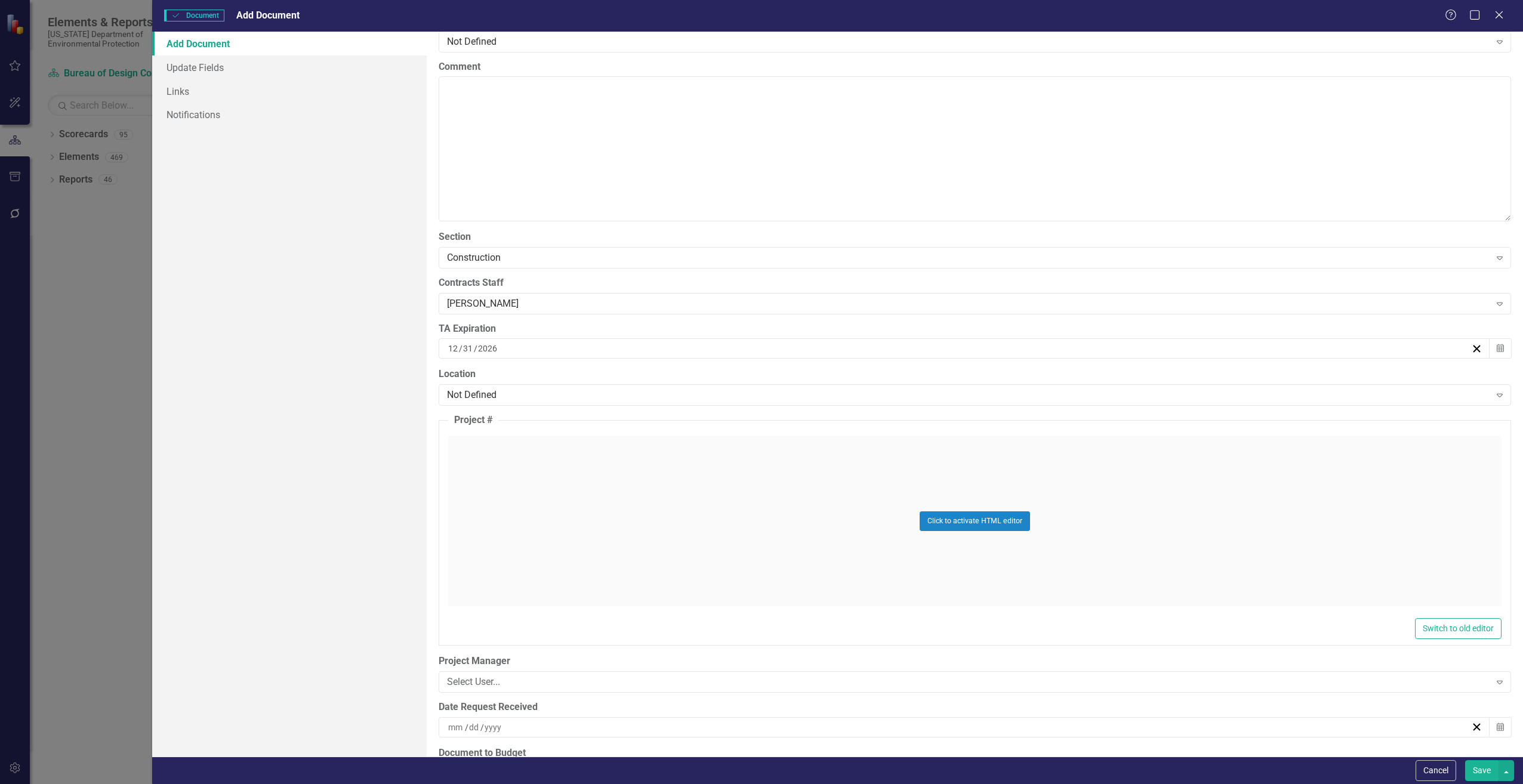
scroll to position [2447, 0]
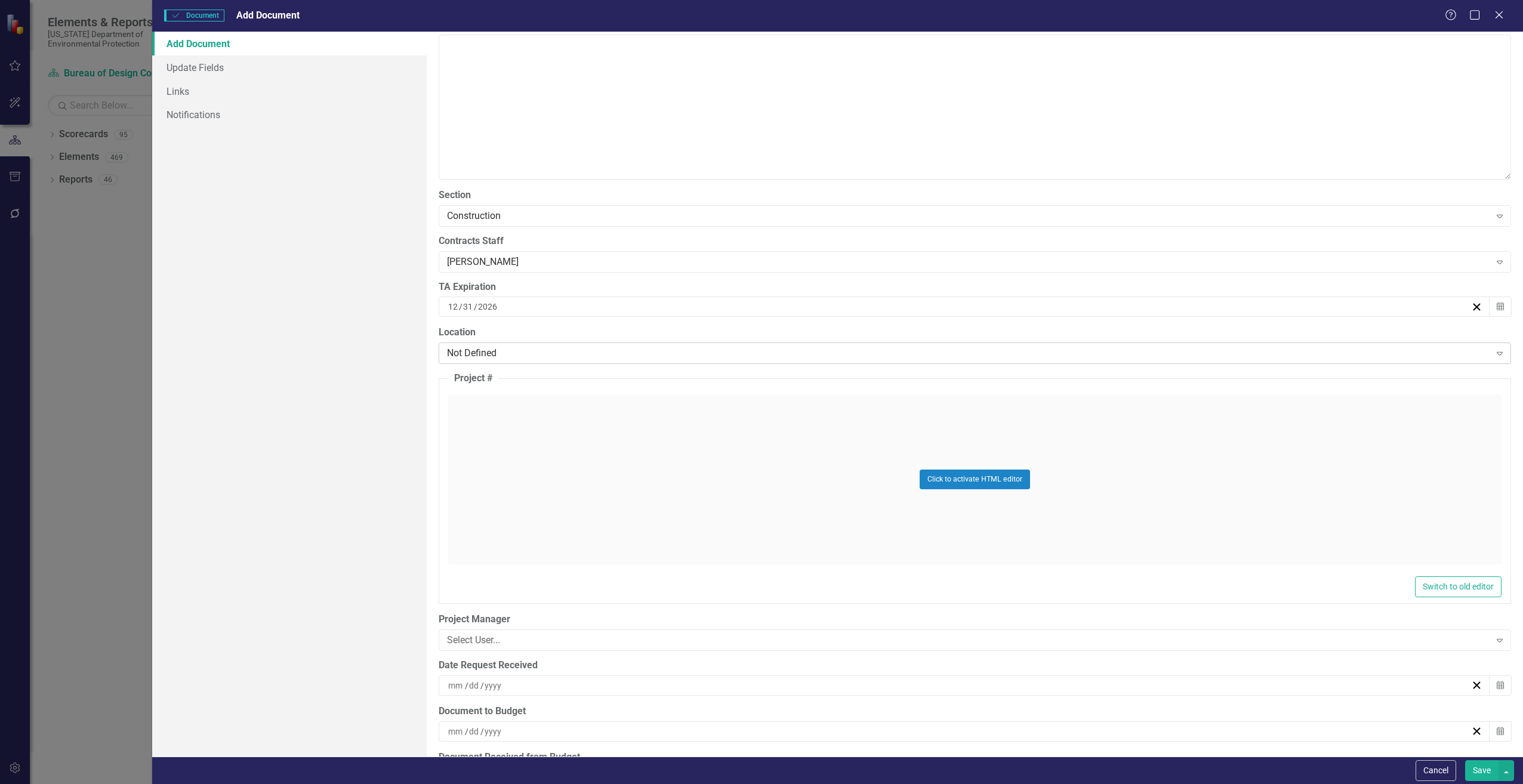
click at [456, 353] on div "Not Defined" at bounding box center [969, 353] width 1043 height 14
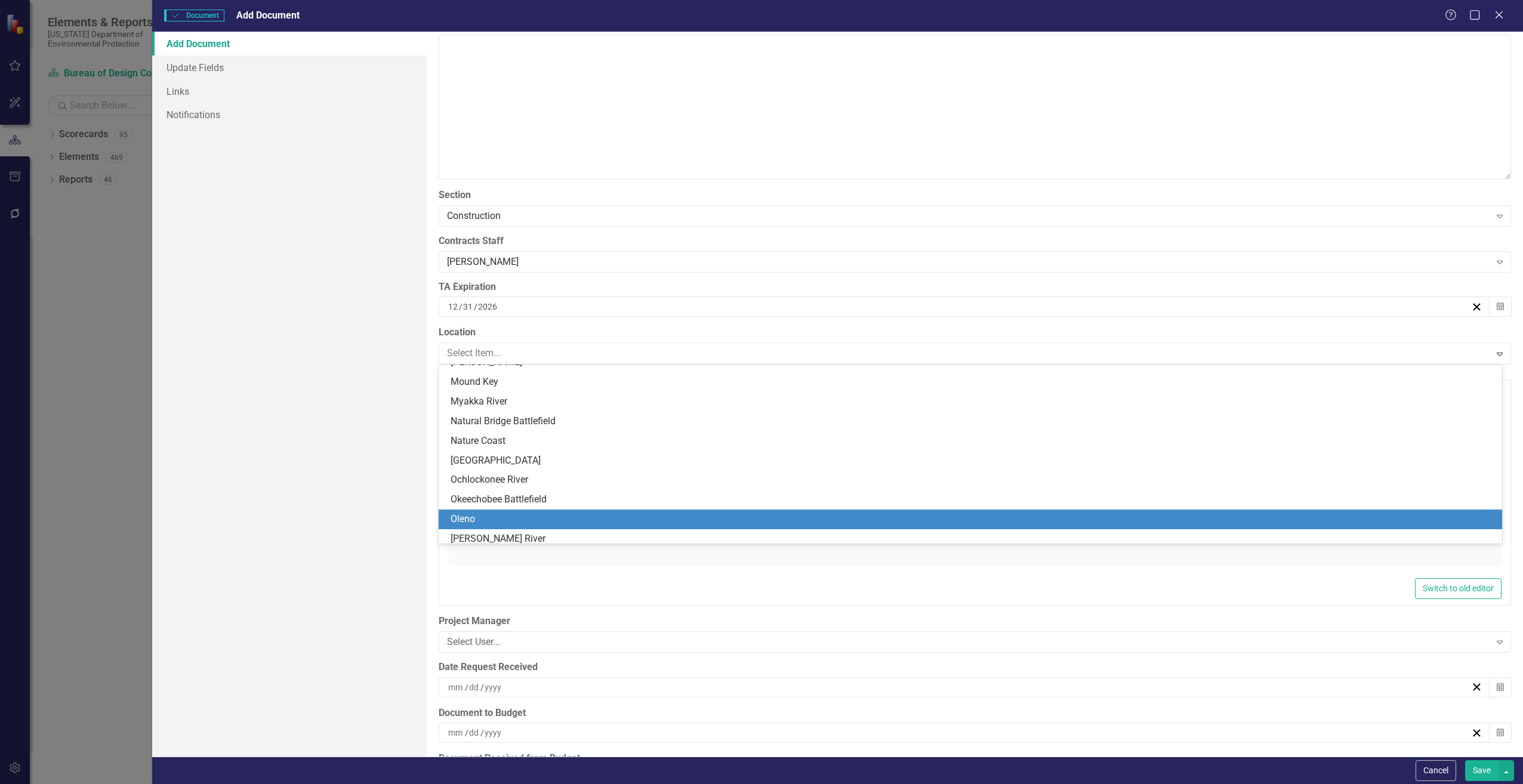
scroll to position [2089, 0]
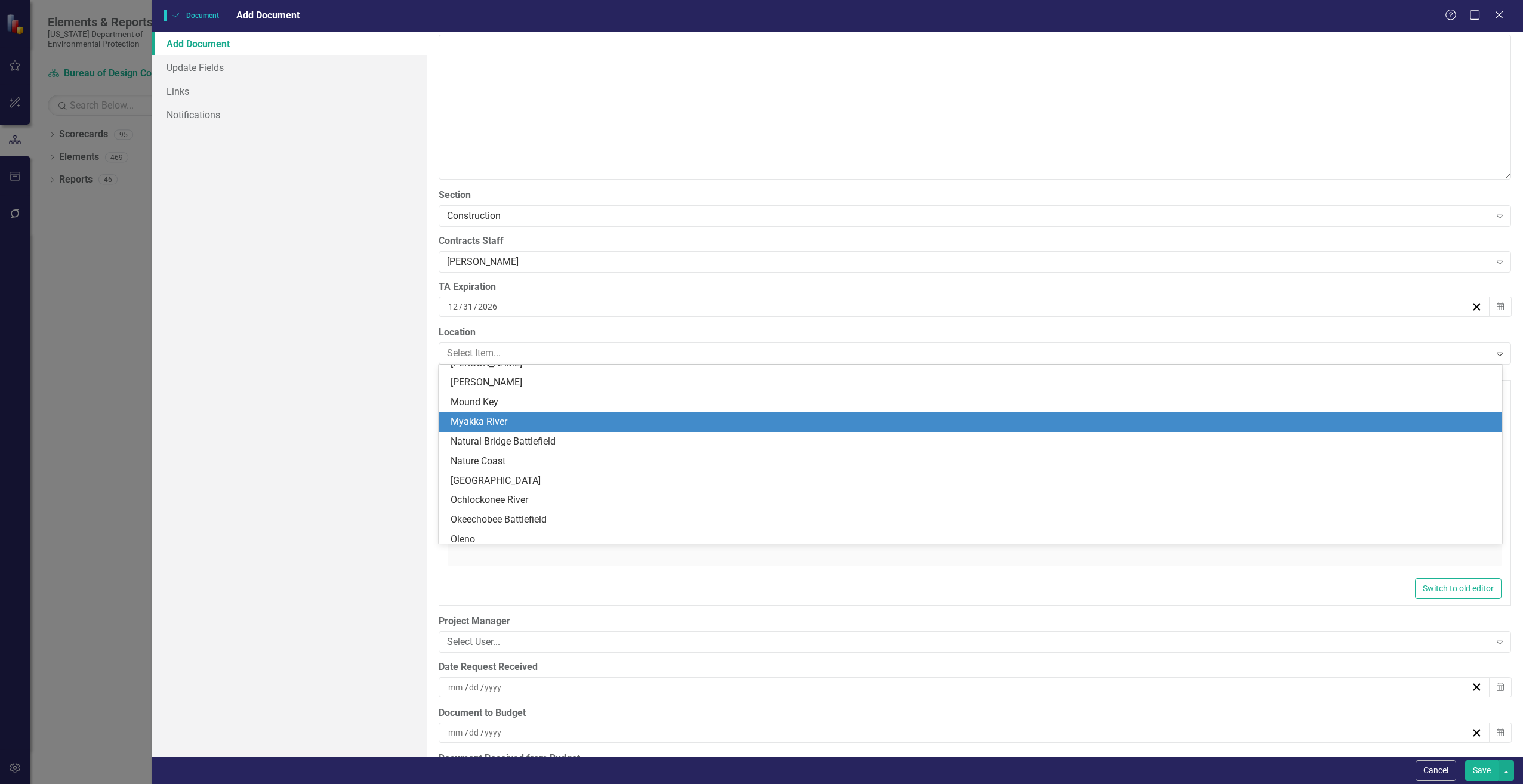
click at [481, 418] on div "Myakka River" at bounding box center [973, 422] width 1045 height 14
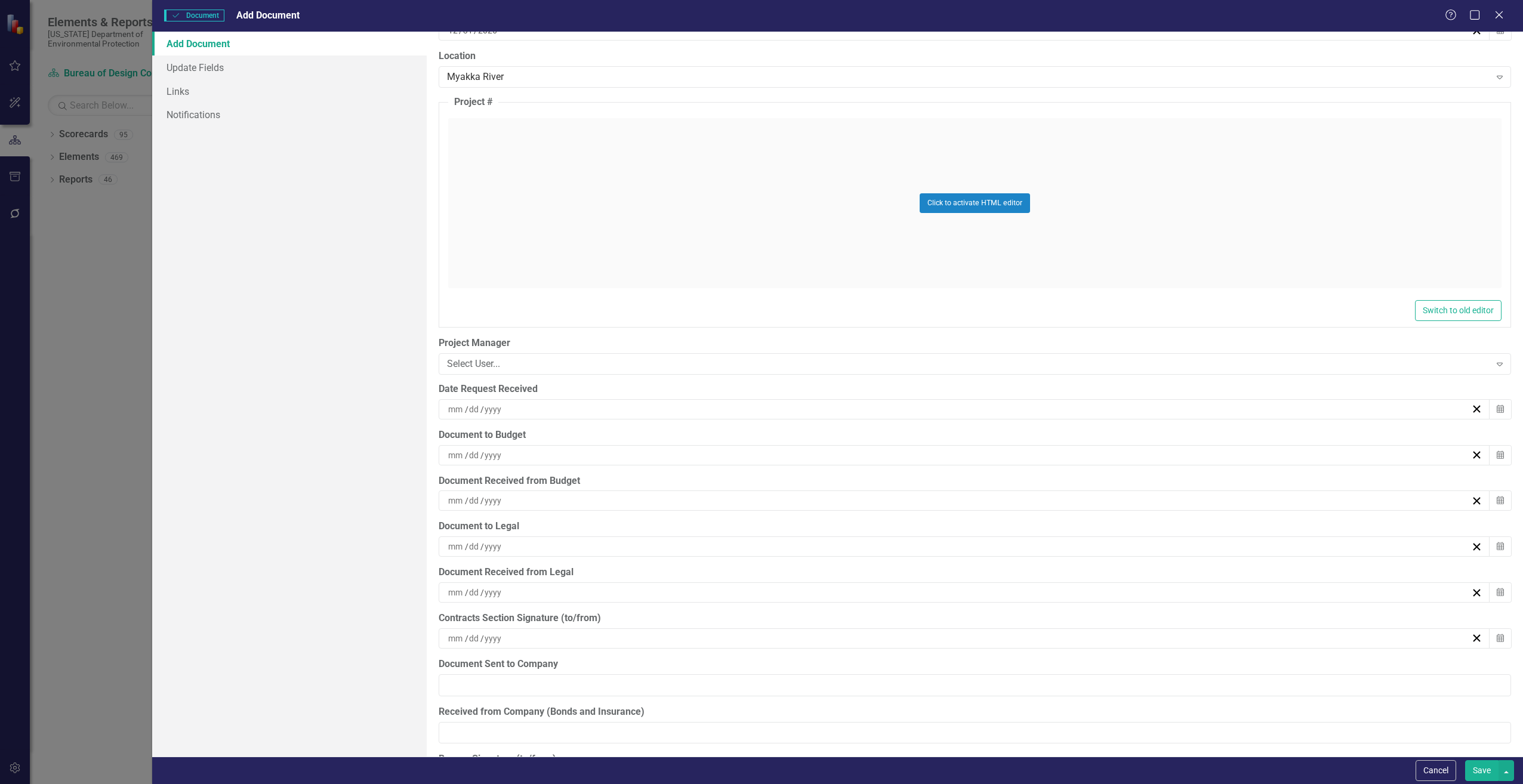
scroll to position [2745, 0]
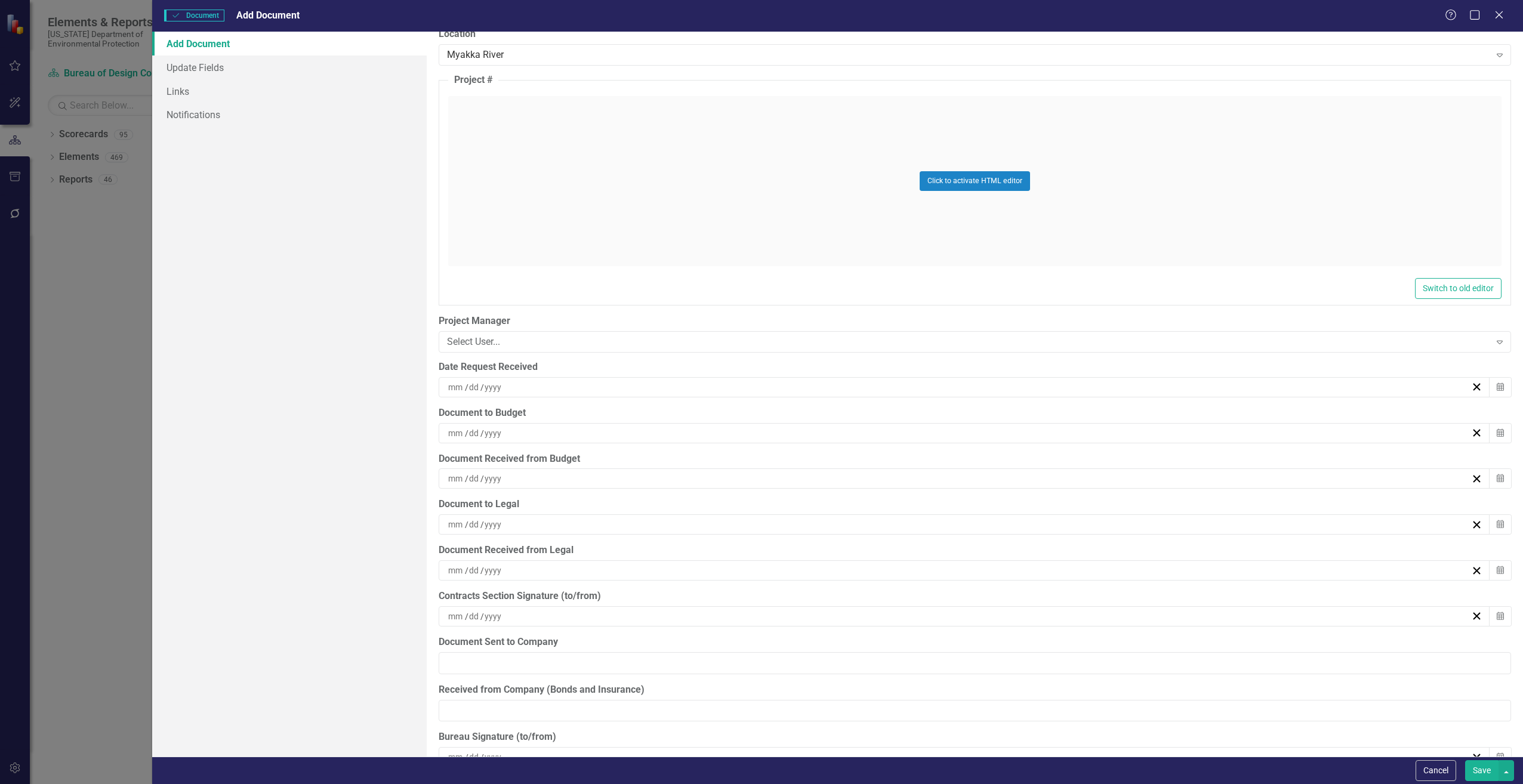
click at [450, 388] on input at bounding box center [456, 387] width 17 height 12
click at [899, 501] on abbr "11" at bounding box center [900, 499] width 10 height 10
click at [459, 436] on input at bounding box center [456, 434] width 17 height 12
click at [900, 540] on abbr "11" at bounding box center [900, 545] width 10 height 10
click at [459, 476] on input at bounding box center [456, 478] width 17 height 12
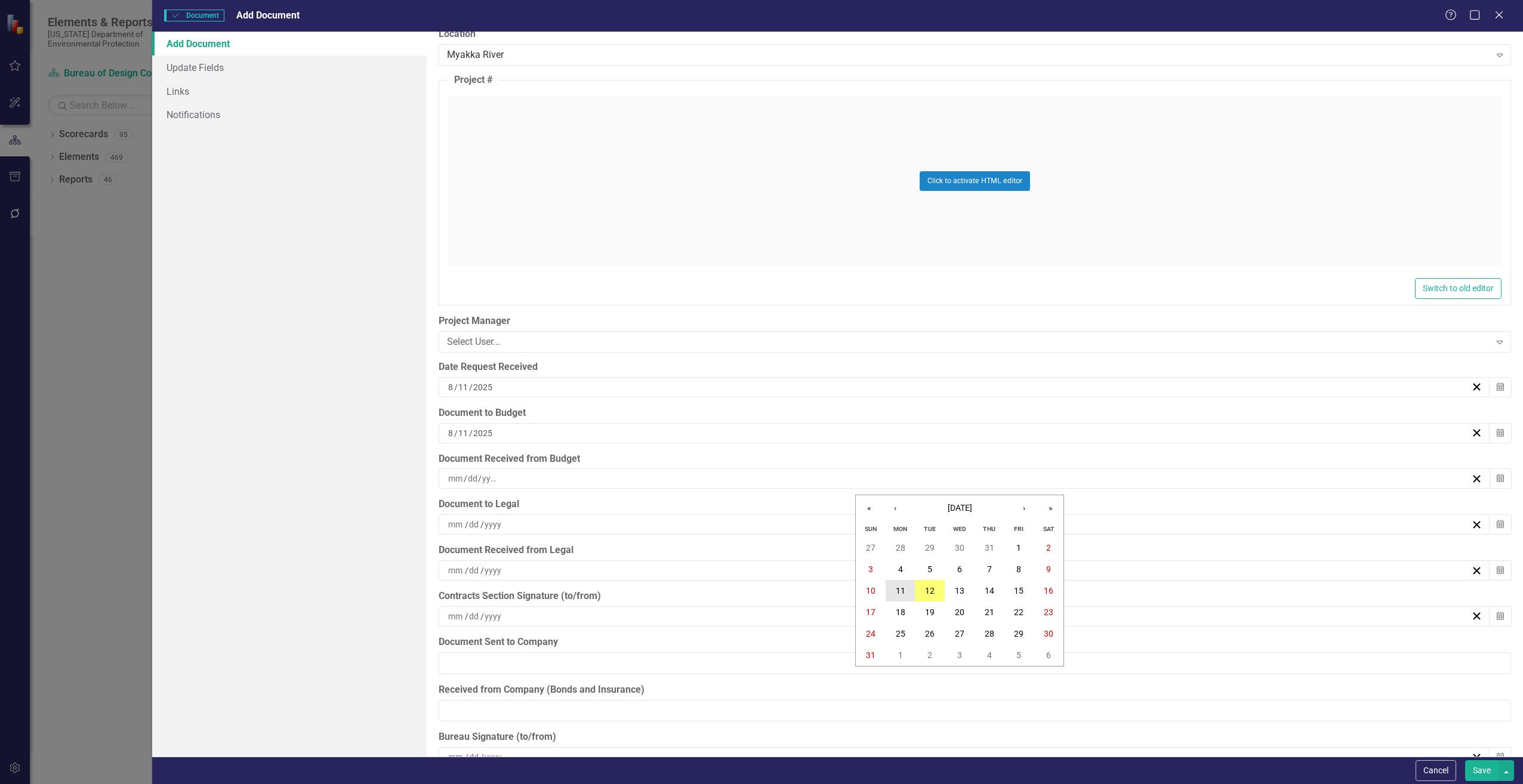
click at [899, 587] on abbr "11" at bounding box center [900, 590] width 10 height 10
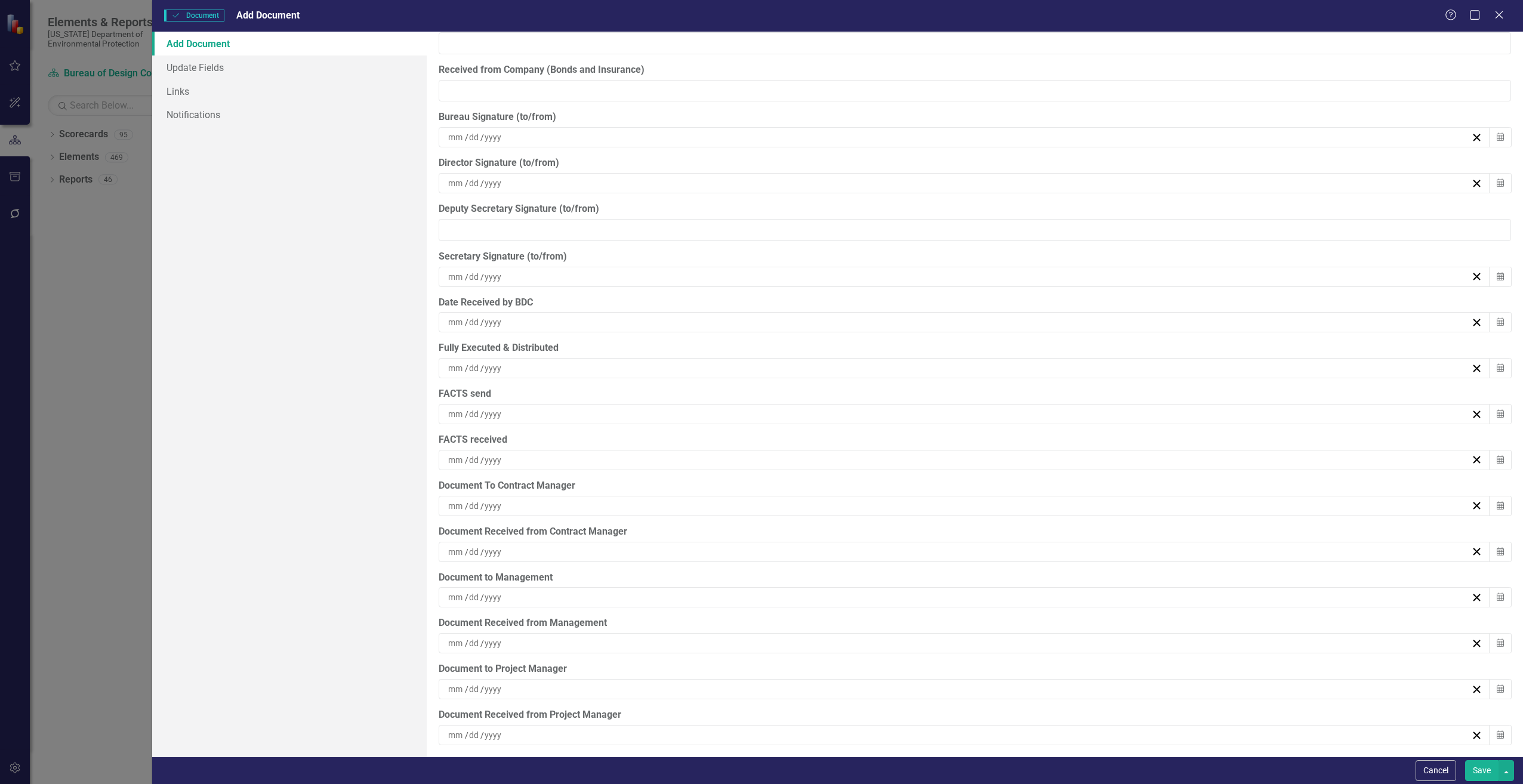
scroll to position [3371, 0]
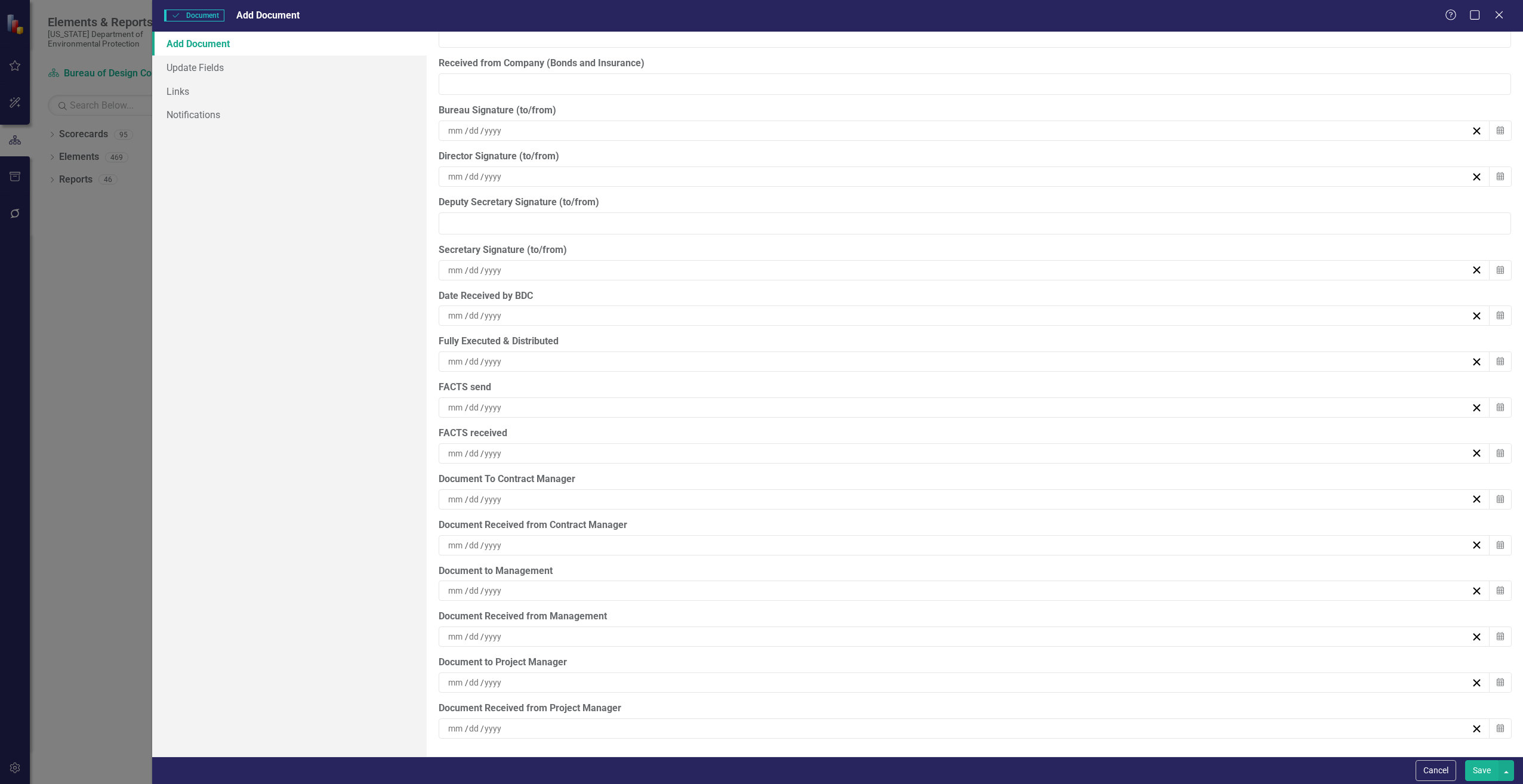
click at [453, 503] on input at bounding box center [456, 499] width 17 height 12
click at [910, 611] on button "11" at bounding box center [900, 611] width 30 height 21
click at [455, 548] on input at bounding box center [456, 546] width 17 height 12
drag, startPoint x: 899, startPoint y: 658, endPoint x: 865, endPoint y: 652, distance: 34.5
click at [899, 658] on abbr "11" at bounding box center [900, 658] width 10 height 10
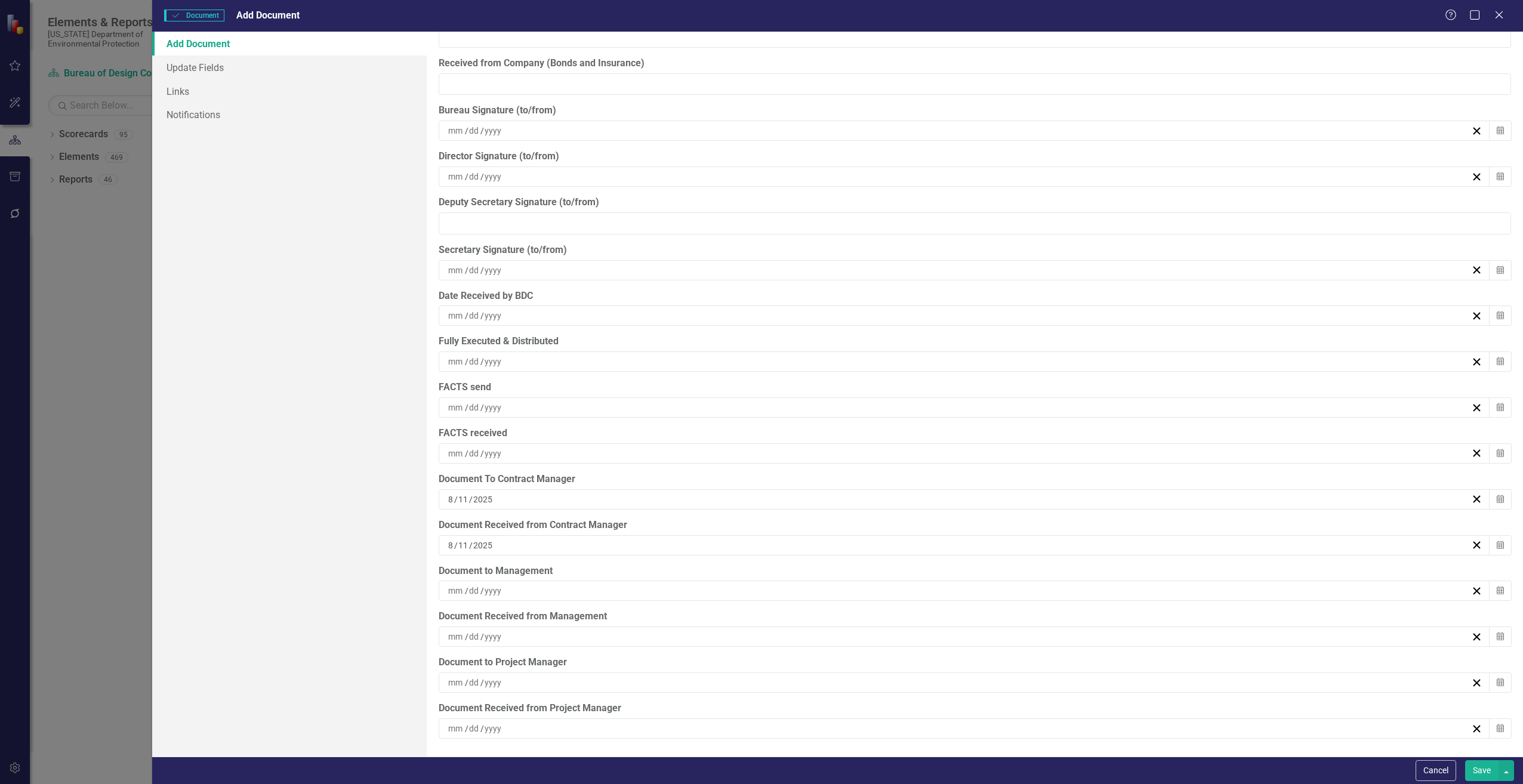
click at [469, 503] on div "[DATE]" at bounding box center [959, 499] width 1025 height 12
click at [929, 611] on abbr "12" at bounding box center [930, 611] width 10 height 10
click at [459, 546] on input "11" at bounding box center [463, 546] width 11 height 12
click at [925, 654] on abbr "12" at bounding box center [930, 658] width 10 height 10
click at [453, 636] on input at bounding box center [456, 636] width 17 height 12
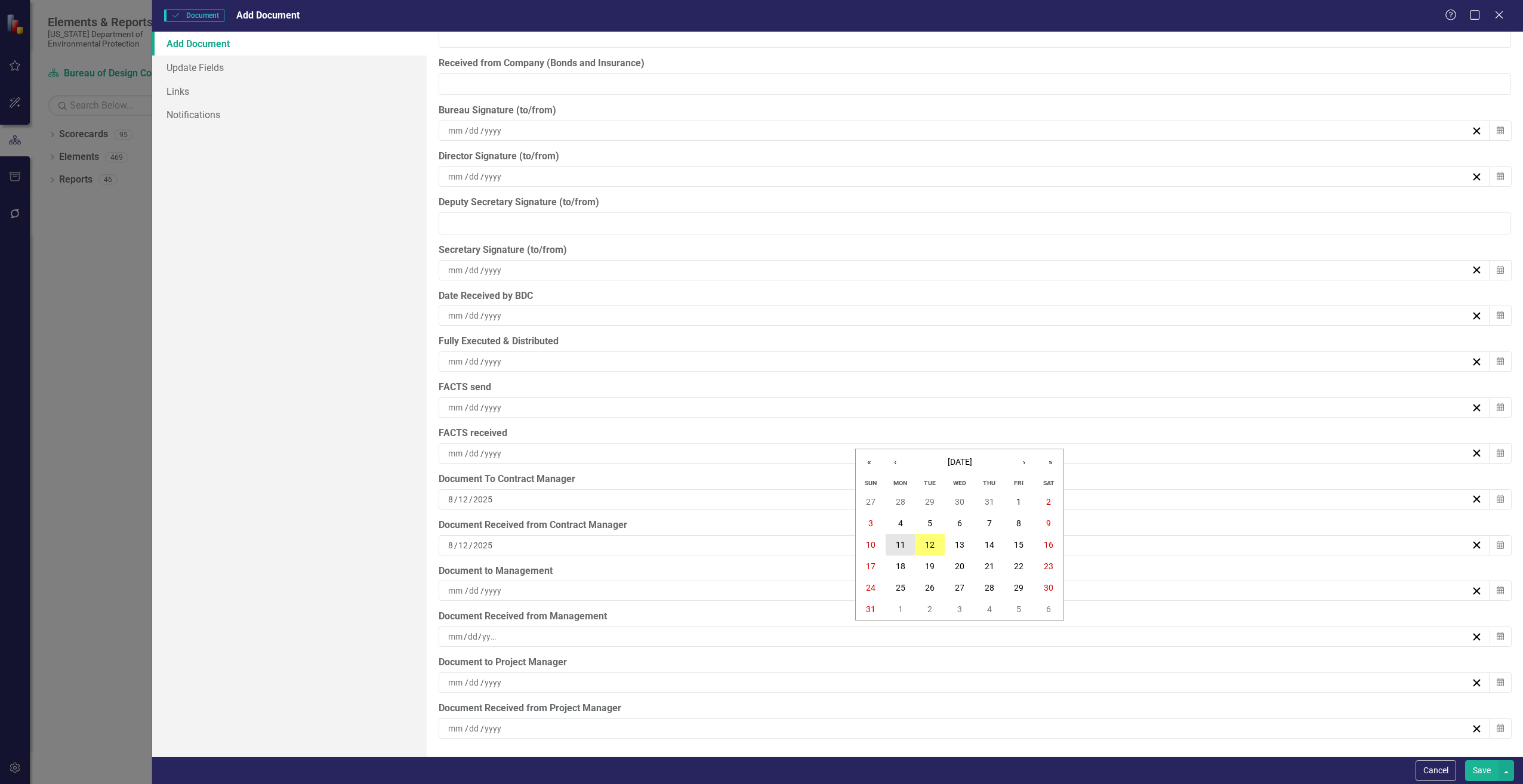
click at [903, 548] on abbr "11" at bounding box center [900, 545] width 10 height 10
click at [481, 588] on span "/" at bounding box center [482, 590] width 4 height 11
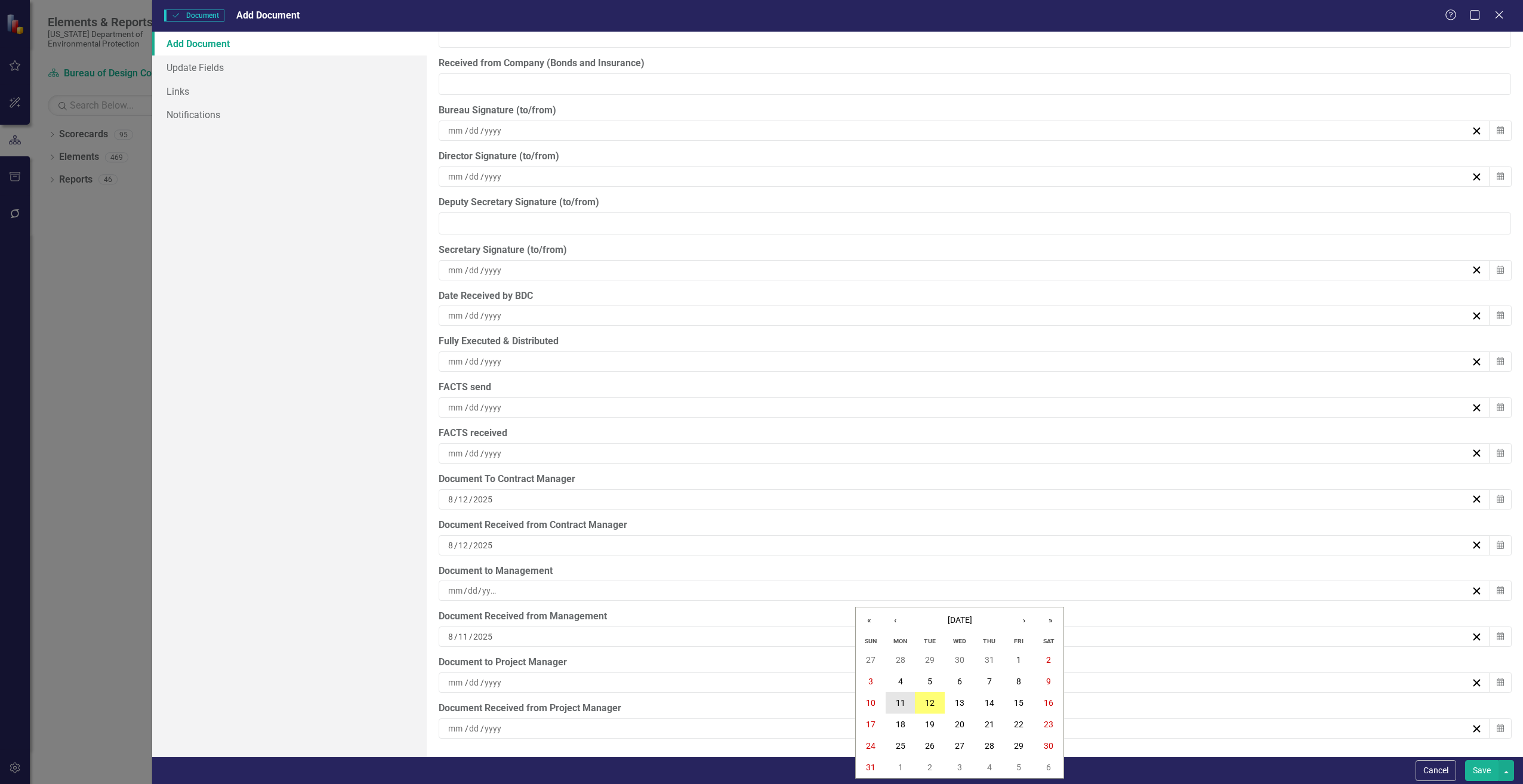
click at [902, 698] on abbr "11" at bounding box center [900, 702] width 10 height 10
click at [459, 590] on input "11" at bounding box center [463, 591] width 11 height 12
drag, startPoint x: 506, startPoint y: 588, endPoint x: 453, endPoint y: 589, distance: 53.0
drag, startPoint x: 446, startPoint y: 590, endPoint x: 510, endPoint y: 592, distance: 64.0
click at [510, 592] on div "[DATE]" at bounding box center [959, 591] width 1025 height 12
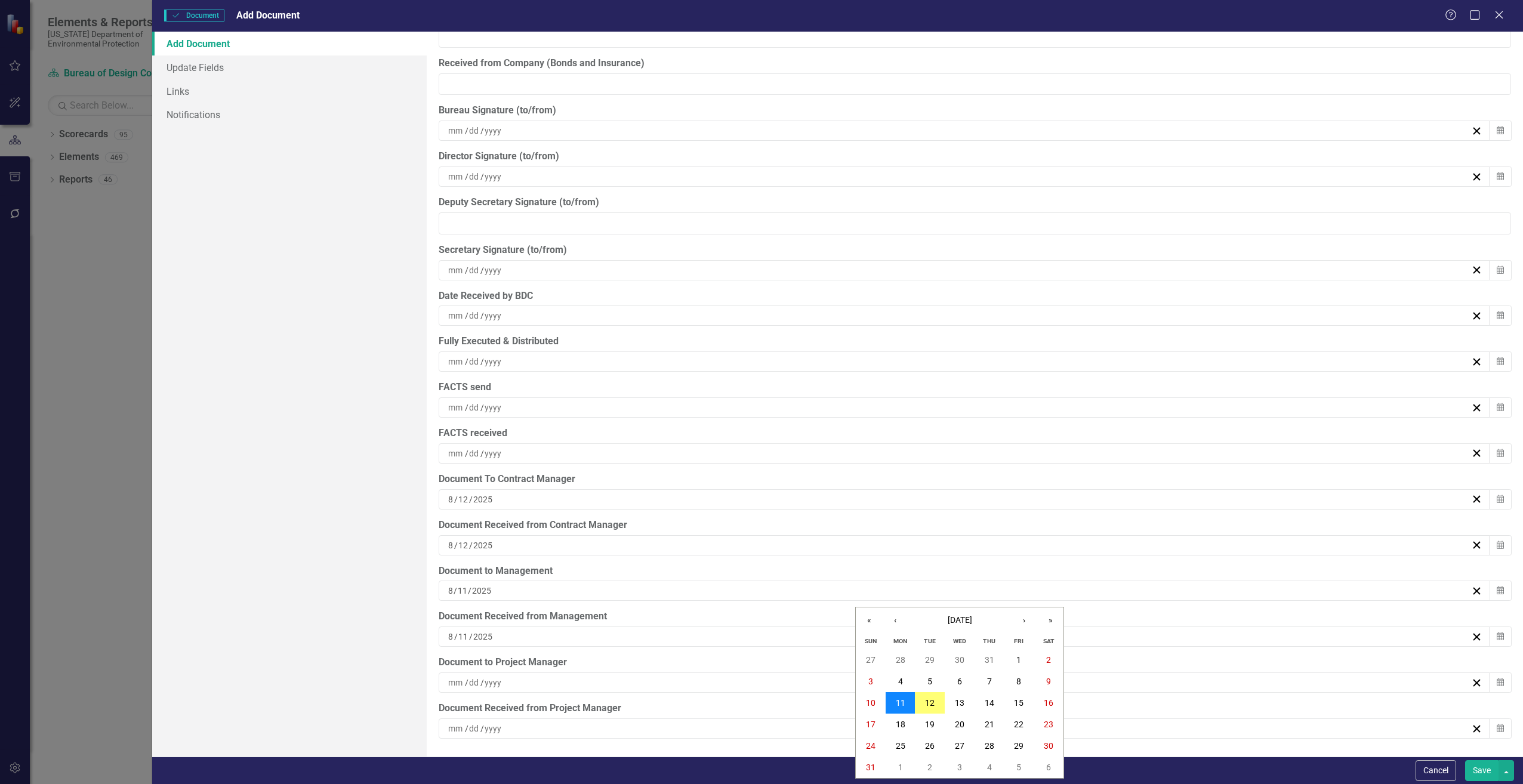
click at [904, 702] on abbr "11" at bounding box center [900, 702] width 10 height 10
click at [1474, 591] on line "button" at bounding box center [1477, 591] width 7 height 7
click at [1468, 629] on div "[DATE]" at bounding box center [964, 636] width 1051 height 20
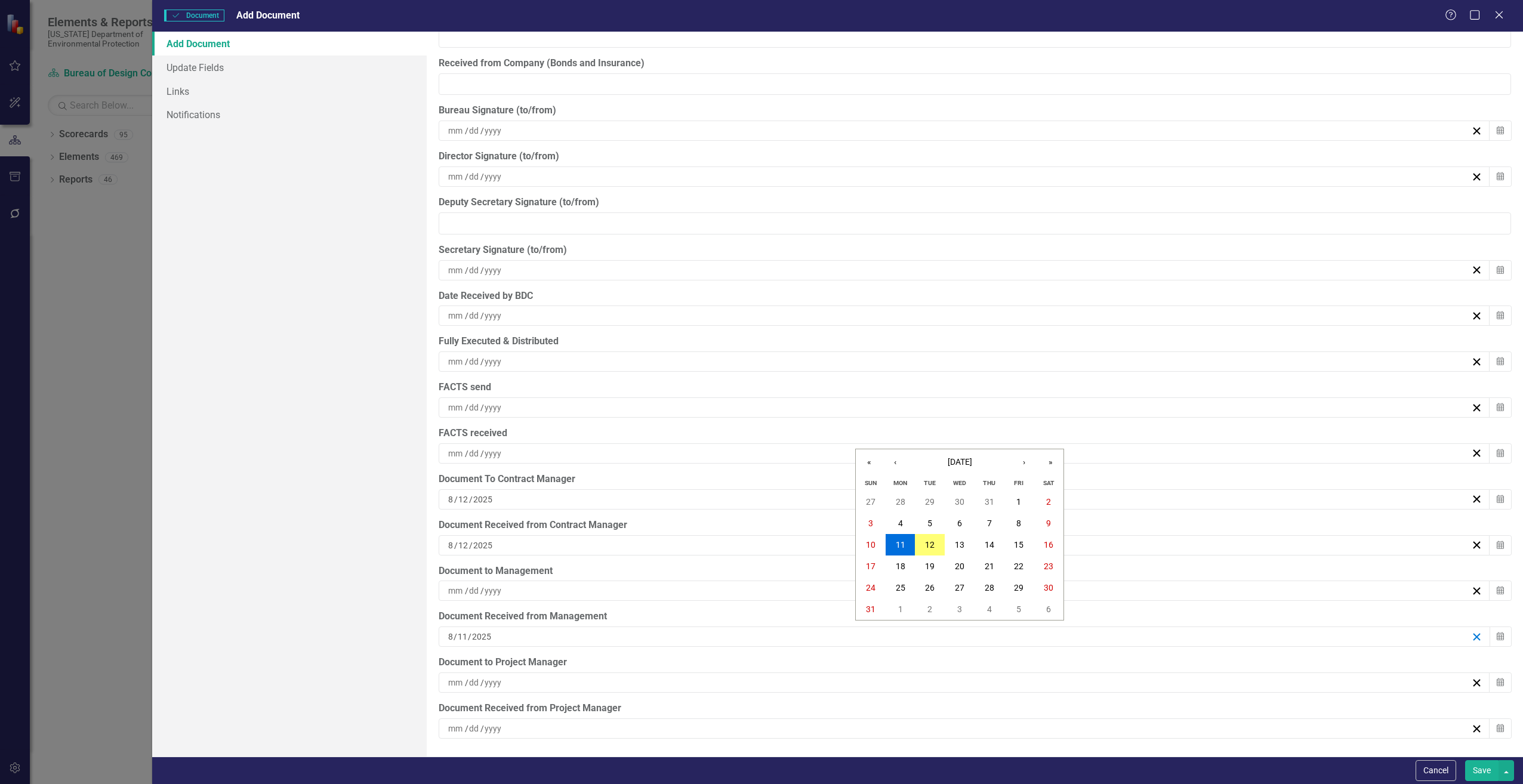
click at [1474, 636] on line "button" at bounding box center [1477, 636] width 7 height 7
click at [469, 683] on input at bounding box center [475, 683] width 12 height 12
click at [903, 588] on abbr "11" at bounding box center [900, 590] width 10 height 10
click at [466, 729] on span "/" at bounding box center [466, 729] width 4 height 11
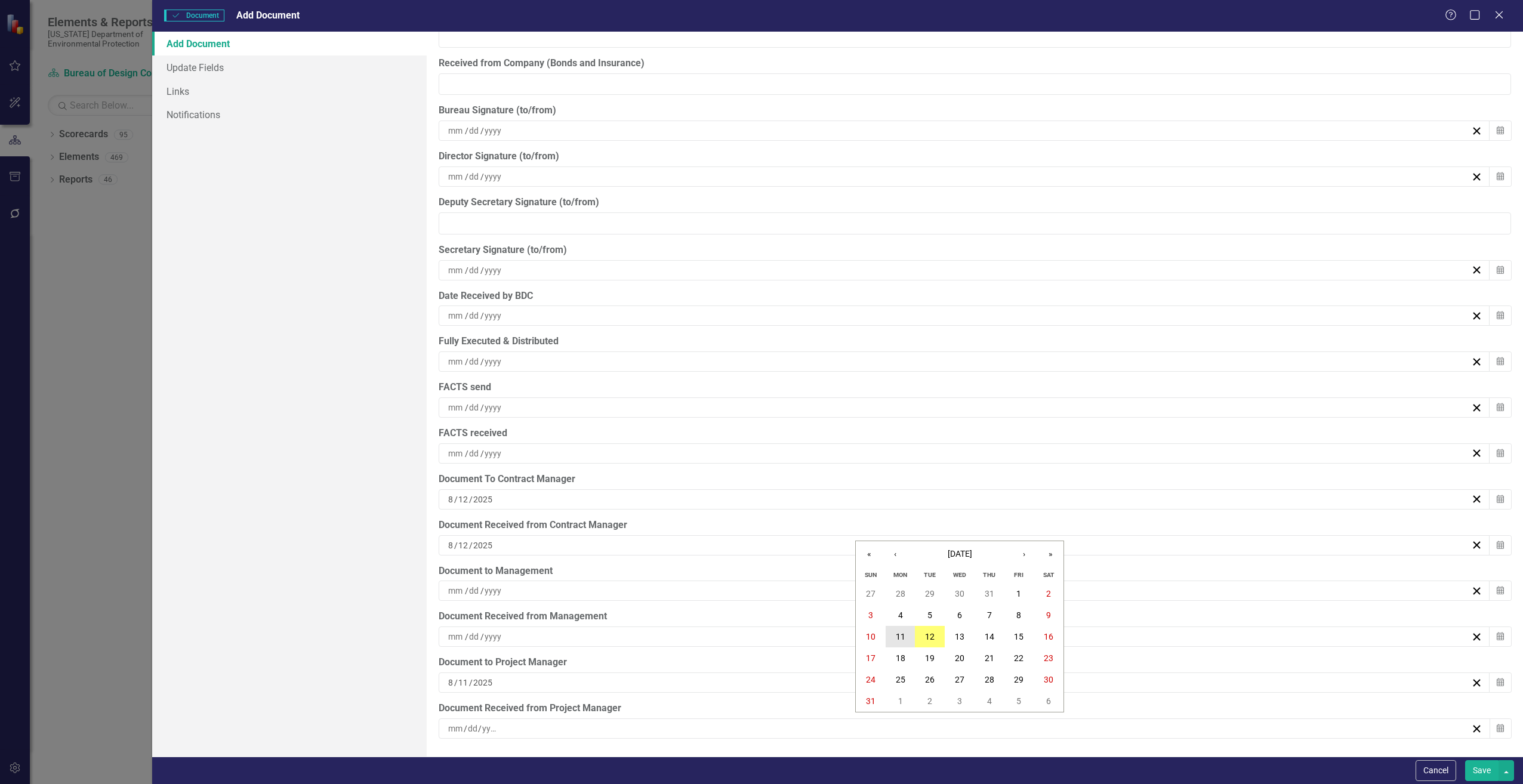
click at [906, 638] on button "11" at bounding box center [900, 636] width 30 height 21
click at [350, 573] on div "Add Document Update Fields Links Notifications" at bounding box center [289, 394] width 274 height 725
click at [1488, 769] on button "Save" at bounding box center [1482, 770] width 33 height 21
